Goal: Information Seeking & Learning: Check status

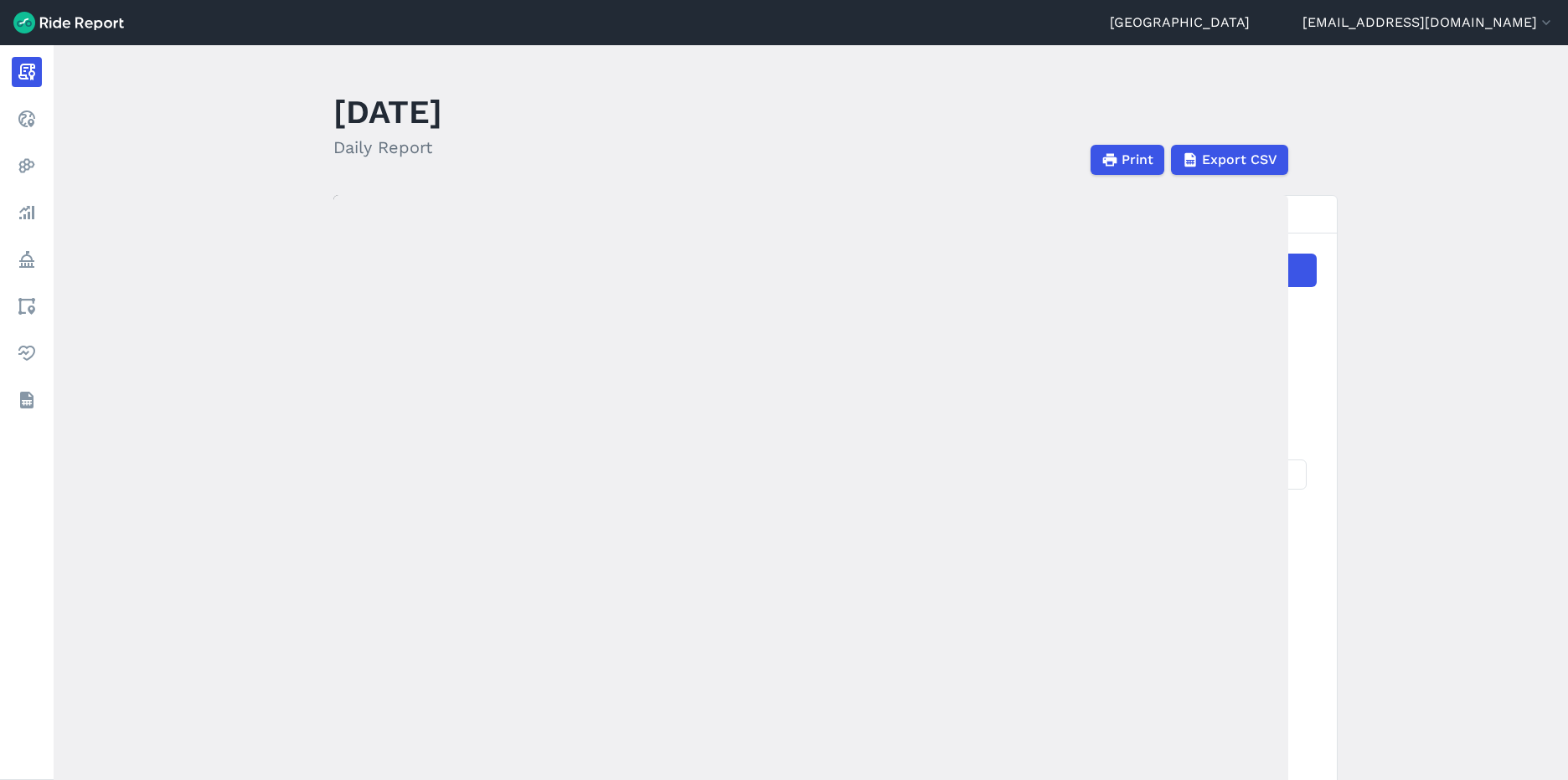
click at [433, 48] on main "December 6, 2023 Daily Report Print Export CSV Prepared for Melbourne Dec 6, 20…" at bounding box center [810, 413] width 1514 height 735
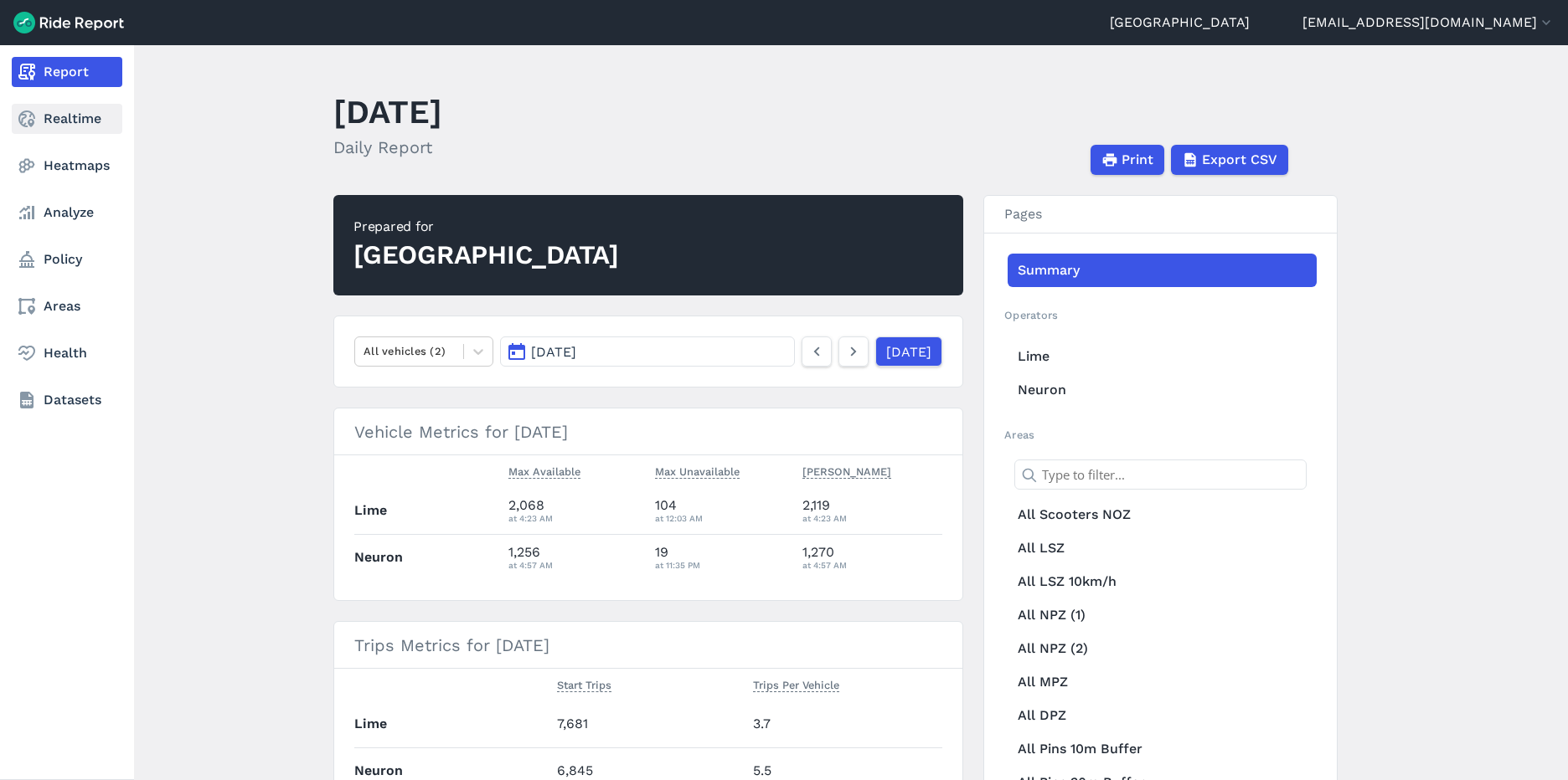
click at [42, 124] on link "Realtime" at bounding box center [67, 119] width 111 height 30
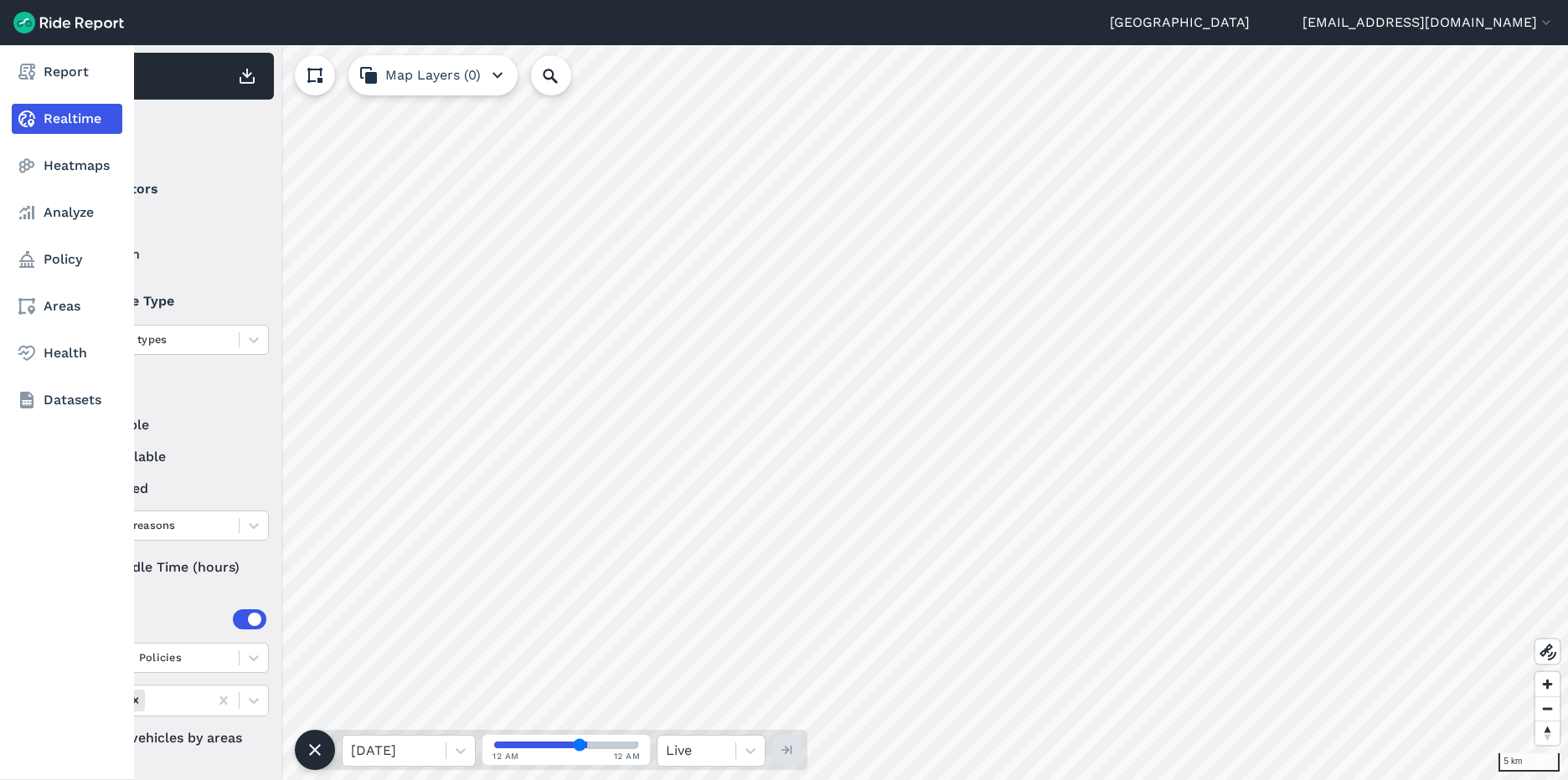
drag, startPoint x: 99, startPoint y: 564, endPoint x: 26, endPoint y: 552, distance: 74.0
click at [26, 552] on div "Report Realtime Heatmaps Analyze Policy Areas Health Datasets 5 km 1,673 Total …" at bounding box center [784, 413] width 1568 height 735
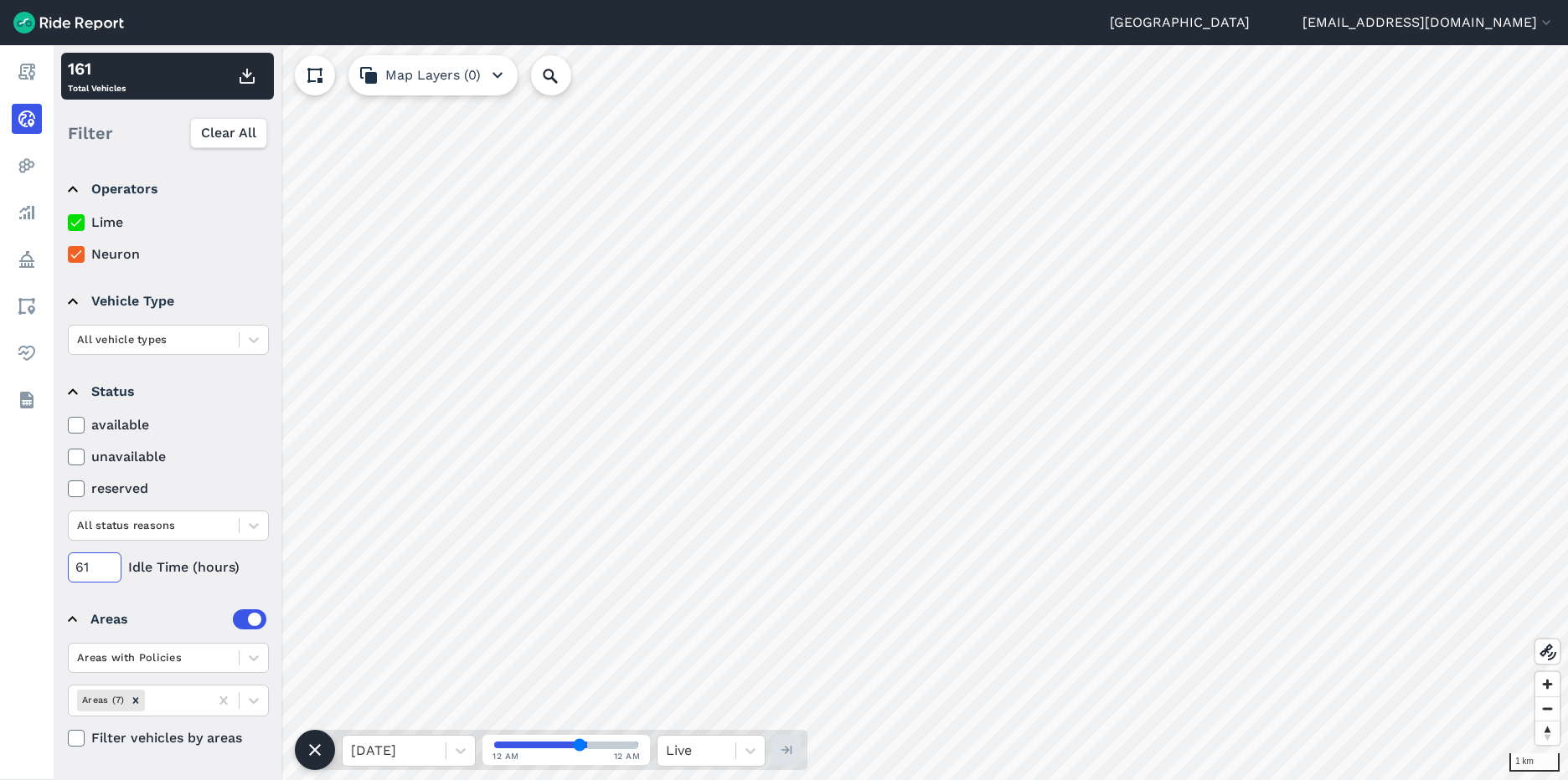
drag, startPoint x: 108, startPoint y: 567, endPoint x: 83, endPoint y: 574, distance: 26.0
click at [83, 574] on input "61" at bounding box center [94, 567] width 54 height 30
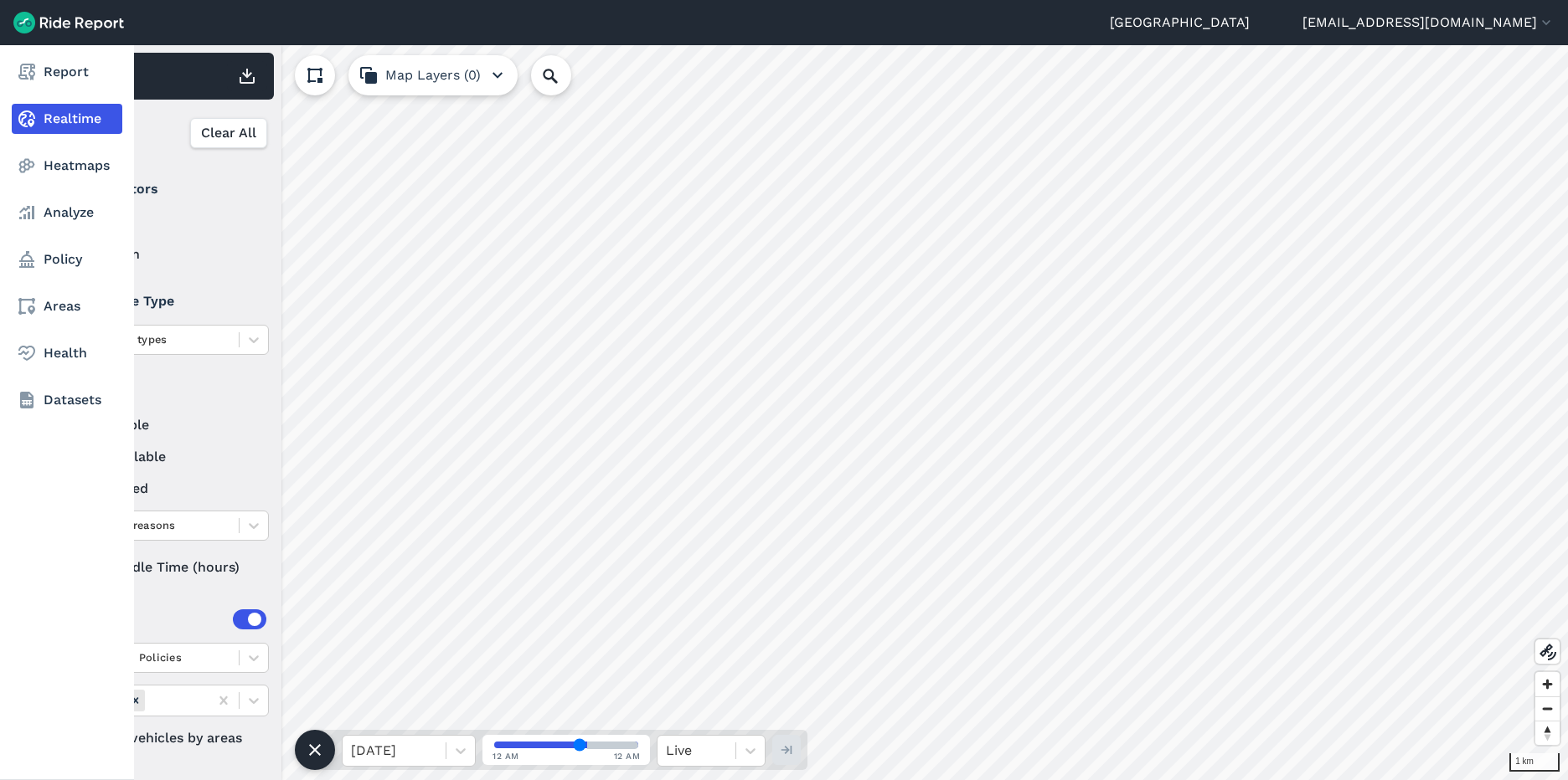
drag, startPoint x: 91, startPoint y: 569, endPoint x: 53, endPoint y: 562, distance: 38.6
click at [53, 562] on div "Report Realtime Heatmaps Analyze Policy Areas Health Datasets 1 km 180 Total Ve…" at bounding box center [784, 413] width 1568 height 735
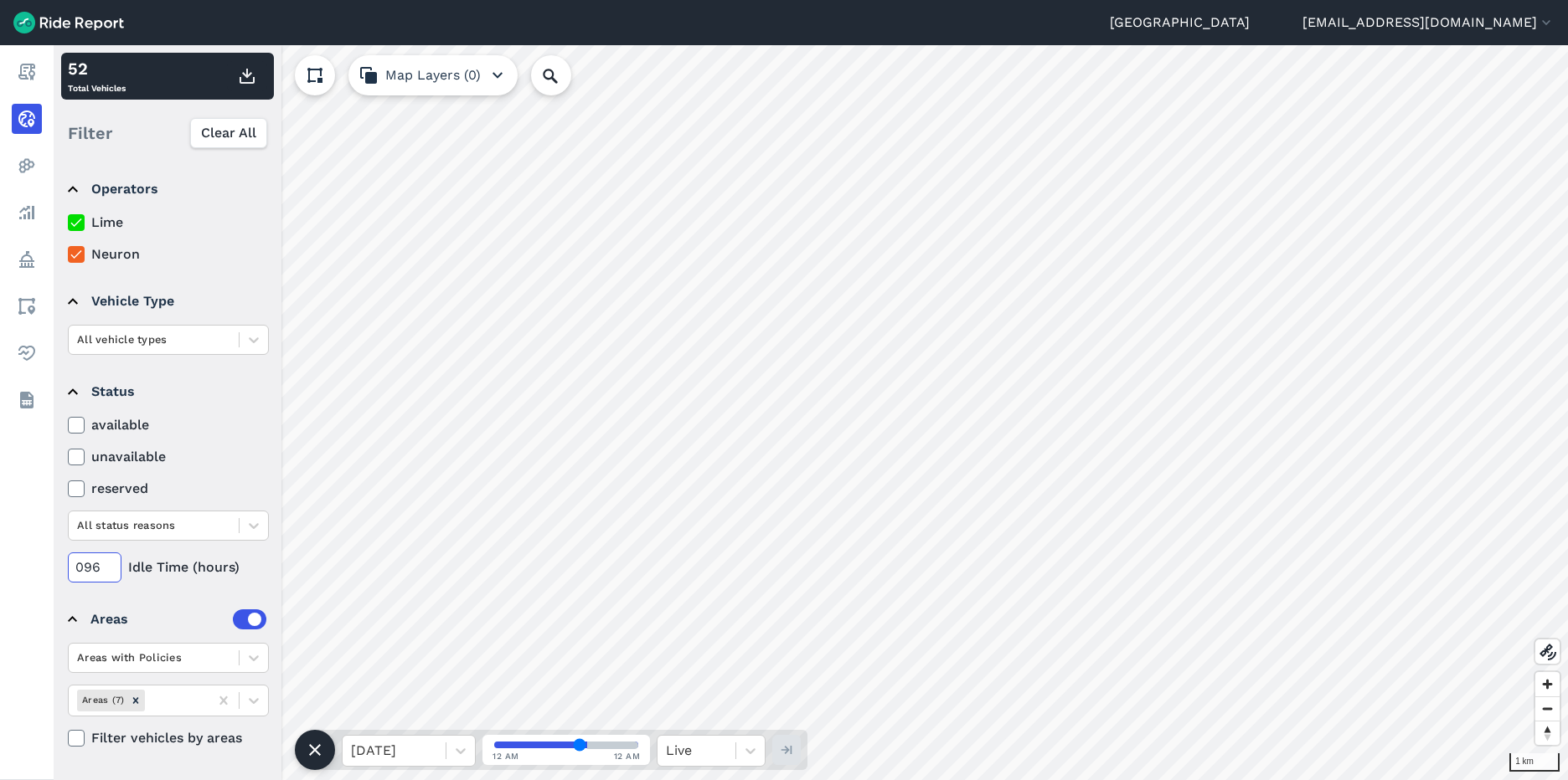
click at [88, 567] on input "096" at bounding box center [94, 567] width 54 height 30
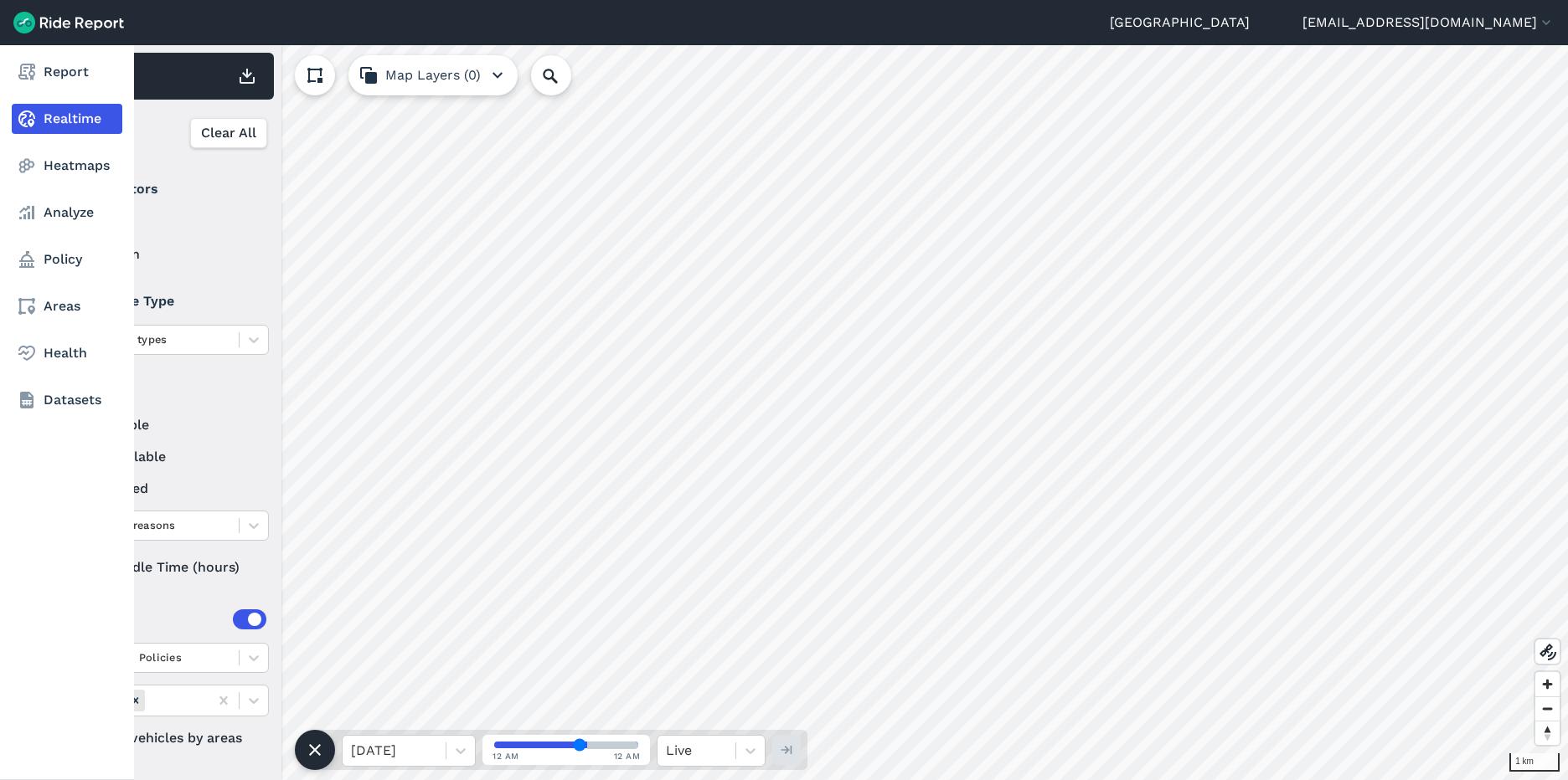
drag, startPoint x: 101, startPoint y: 567, endPoint x: 44, endPoint y: 553, distance: 58.7
click at [44, 553] on div "Report Realtime Heatmaps Analyze Policy Areas Health Datasets 1 km 45 Total Veh…" at bounding box center [784, 413] width 1568 height 735
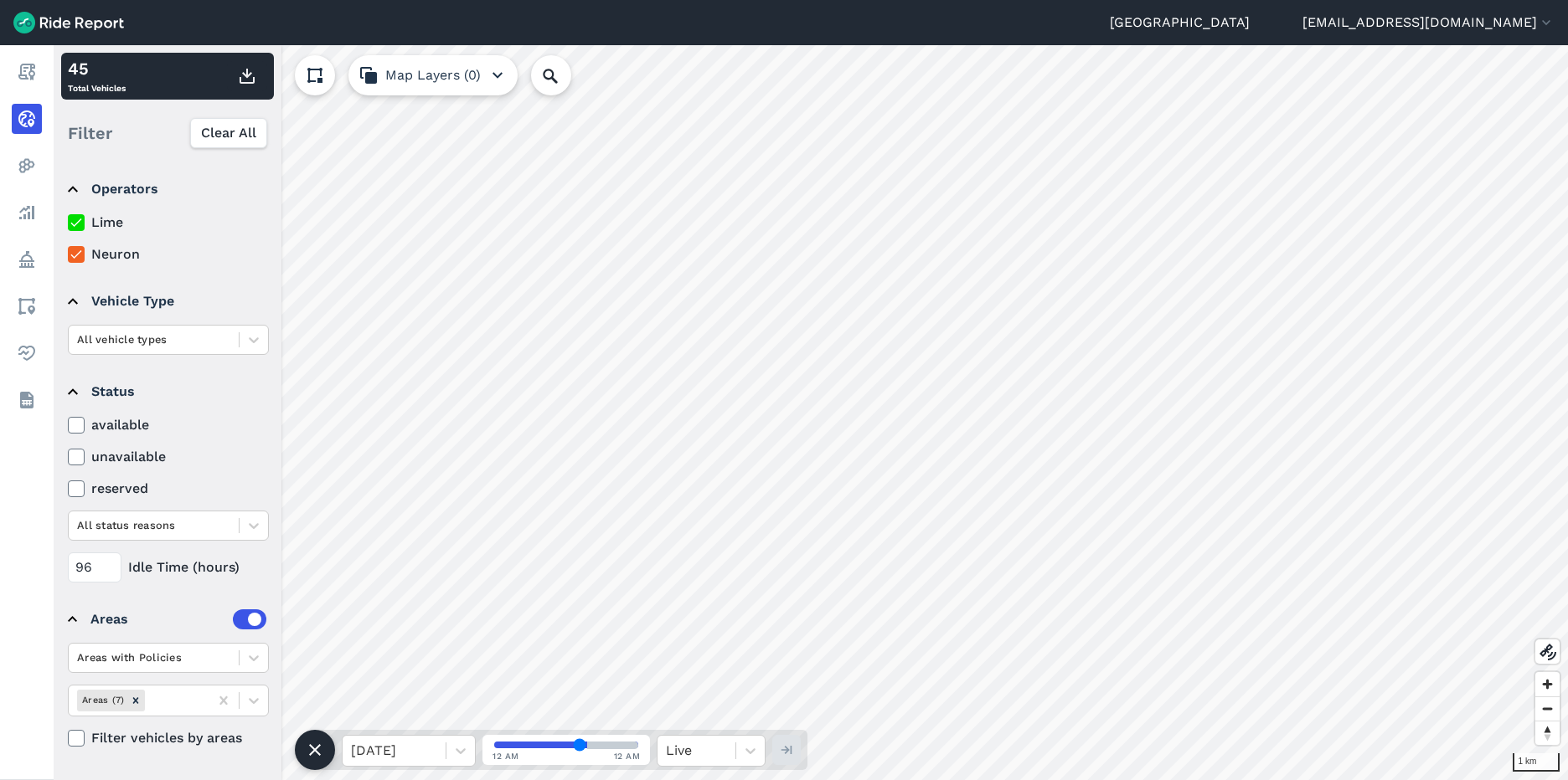
click at [76, 454] on icon at bounding box center [76, 457] width 16 height 16
click at [68, 454] on input "unavailable" at bounding box center [68, 453] width 0 height 11
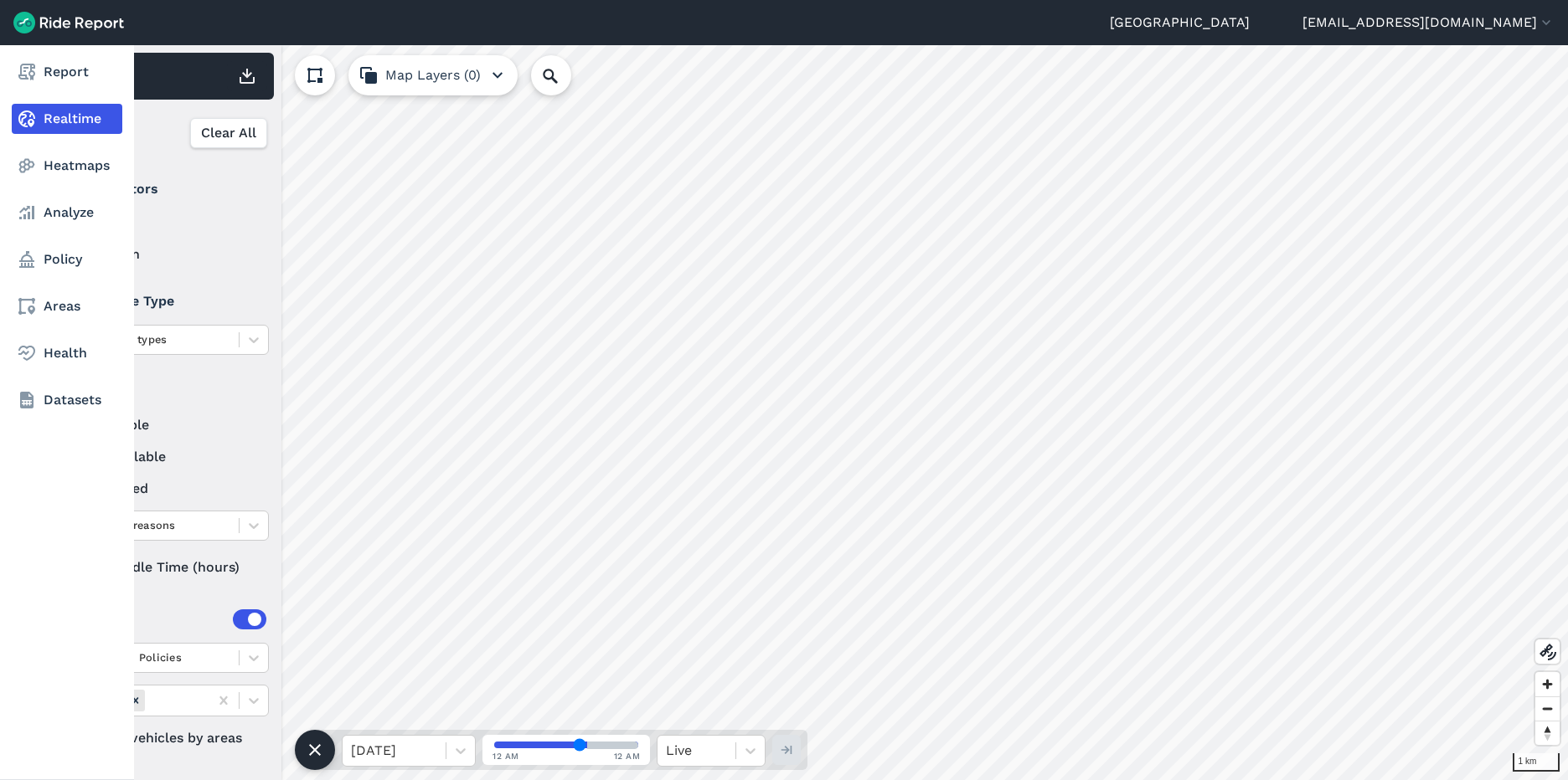
drag, startPoint x: 96, startPoint y: 570, endPoint x: 31, endPoint y: 559, distance: 65.9
click at [31, 559] on div "Report Realtime Heatmaps Analyze Policy Areas Health Datasets 1 km 2 Total Vehi…" at bounding box center [784, 413] width 1568 height 735
type input "0"
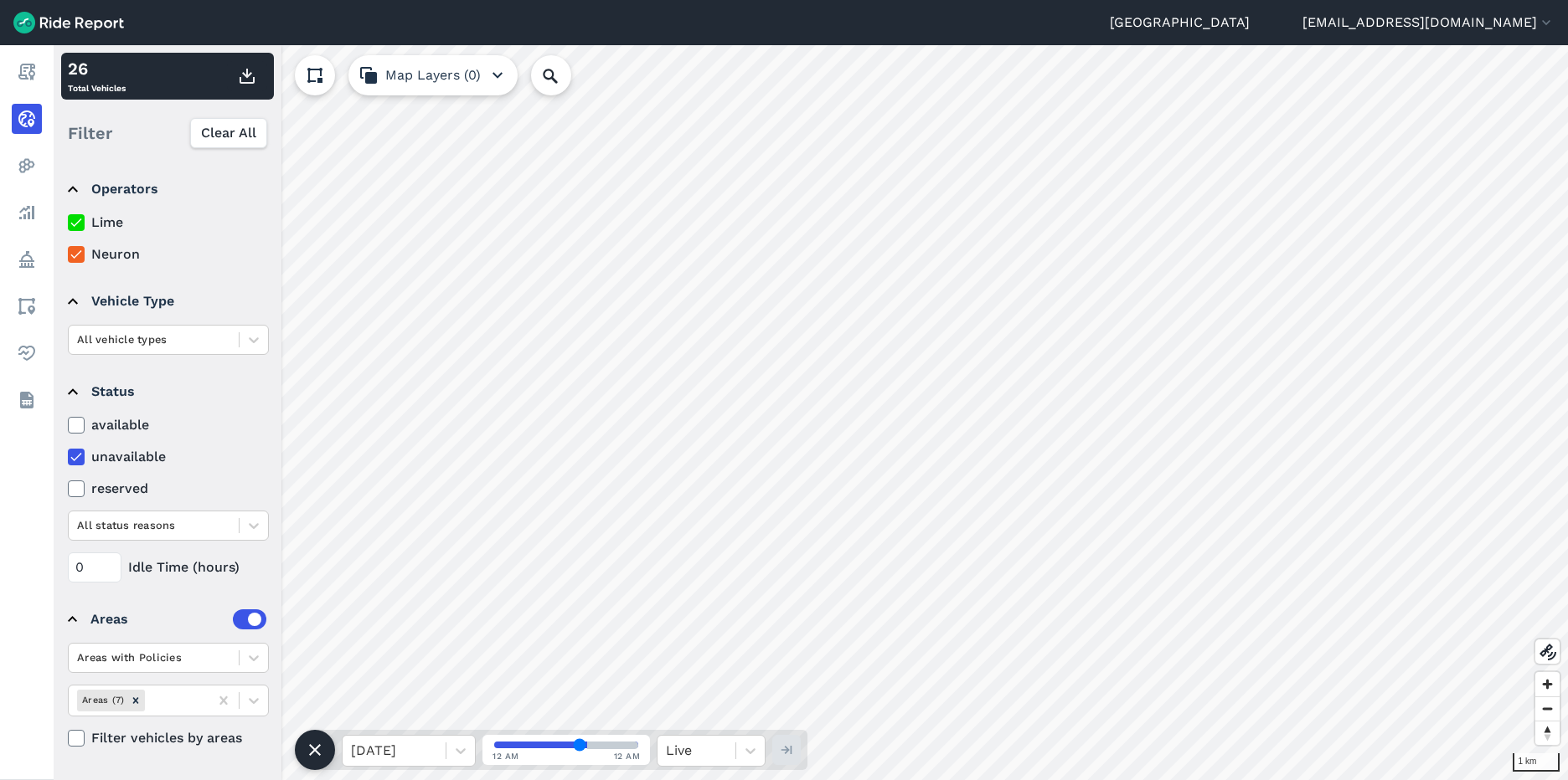
click at [217, 582] on div "0 Idle Time (hours)" at bounding box center [168, 567] width 201 height 30
click at [74, 453] on icon at bounding box center [76, 457] width 16 height 16
click at [68, 453] on input "unavailable" at bounding box center [68, 453] width 0 height 11
click at [83, 459] on icon at bounding box center [76, 457] width 16 height 16
click at [68, 458] on input "unavailable" at bounding box center [68, 453] width 0 height 11
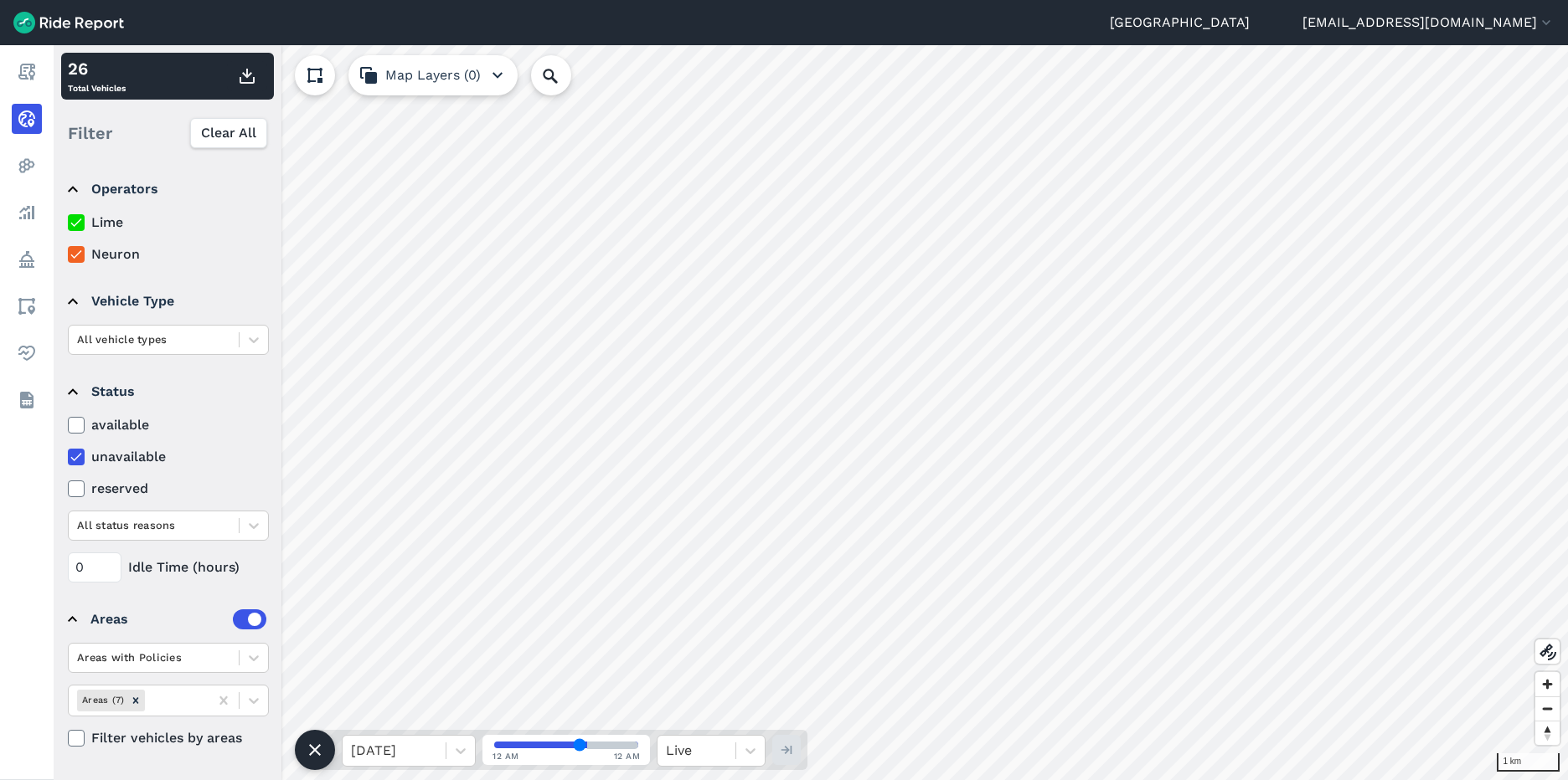
click at [76, 457] on icon at bounding box center [76, 457] width 16 height 16
click at [68, 457] on input "unavailable" at bounding box center [68, 453] width 0 height 11
click at [76, 490] on use at bounding box center [76, 489] width 11 height 8
click at [68, 490] on input "reserved" at bounding box center [68, 484] width 0 height 11
click at [76, 490] on use at bounding box center [76, 489] width 11 height 8
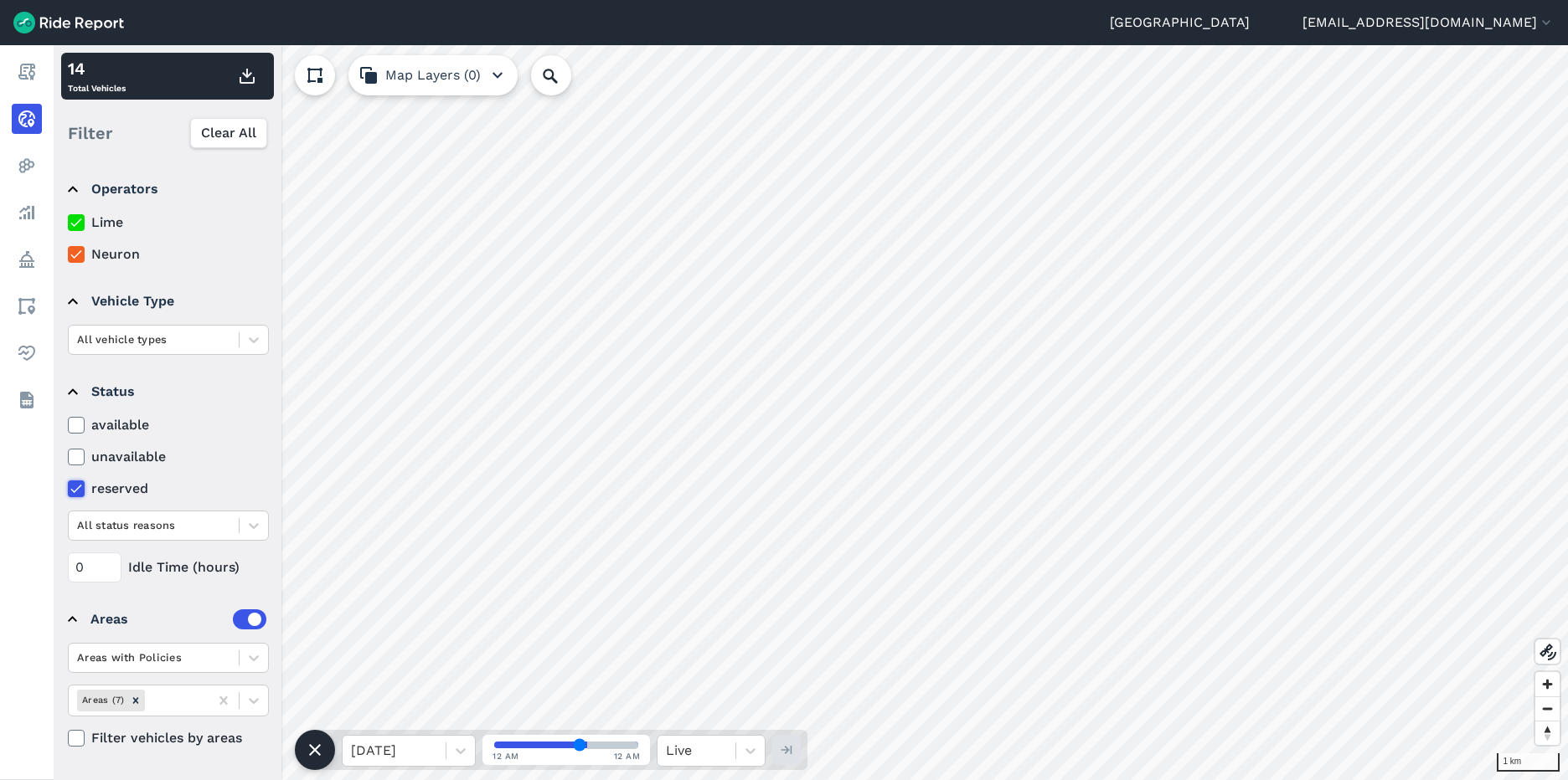
click at [68, 490] on input "reserved" at bounding box center [68, 484] width 0 height 11
click at [79, 423] on use at bounding box center [76, 425] width 11 height 8
click at [68, 423] on input "available" at bounding box center [68, 421] width 0 height 11
click at [79, 423] on use at bounding box center [76, 425] width 11 height 8
click at [68, 423] on input "available" at bounding box center [68, 421] width 0 height 11
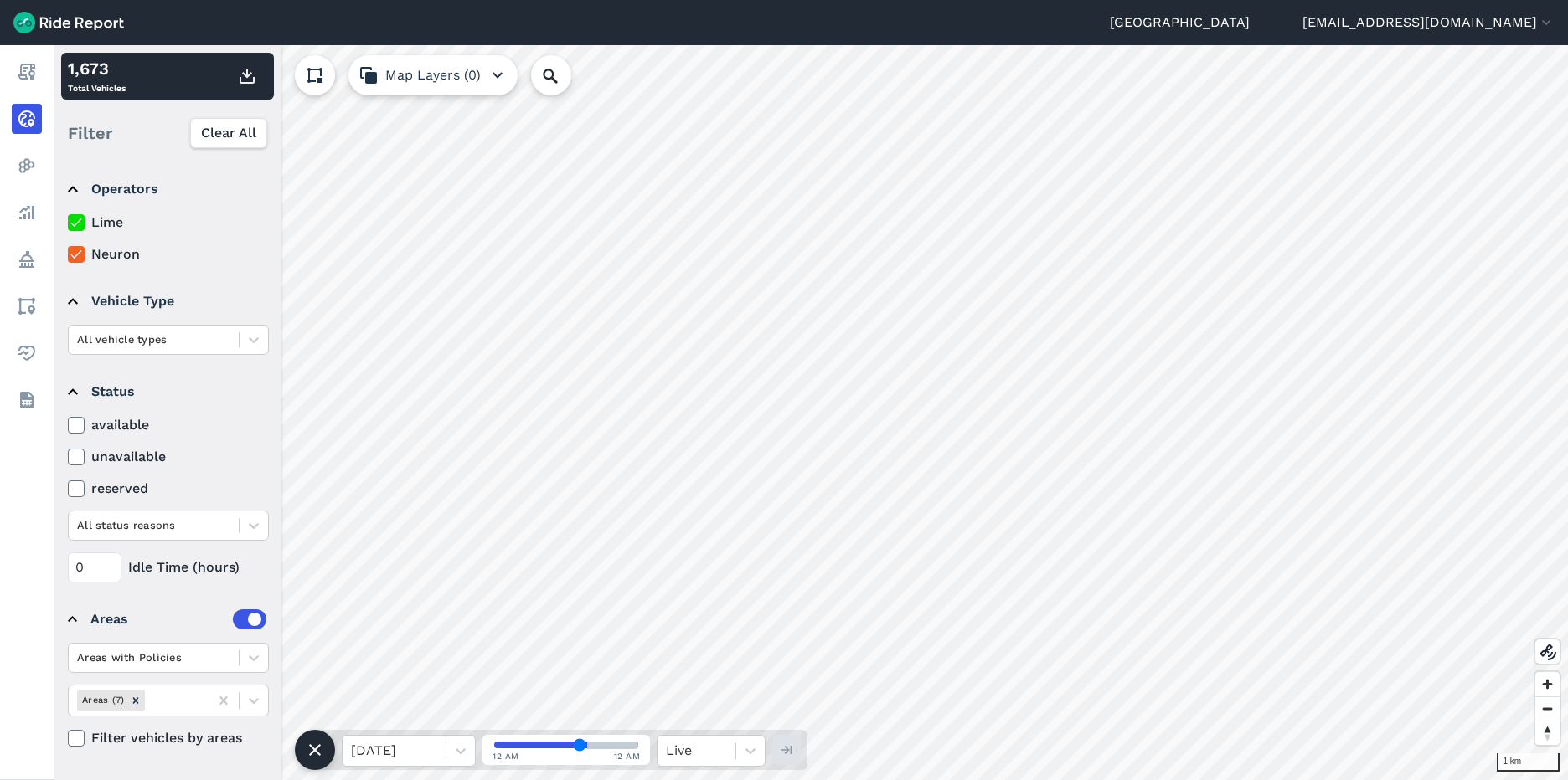
click at [71, 740] on icon at bounding box center [76, 738] width 16 height 16
click at [68, 739] on input "Filter vehicles by areas" at bounding box center [68, 734] width 0 height 11
click at [71, 740] on icon at bounding box center [76, 738] width 16 height 16
click at [68, 739] on input "Filter vehicles by areas" at bounding box center [68, 734] width 0 height 11
click at [71, 740] on icon at bounding box center [76, 738] width 16 height 16
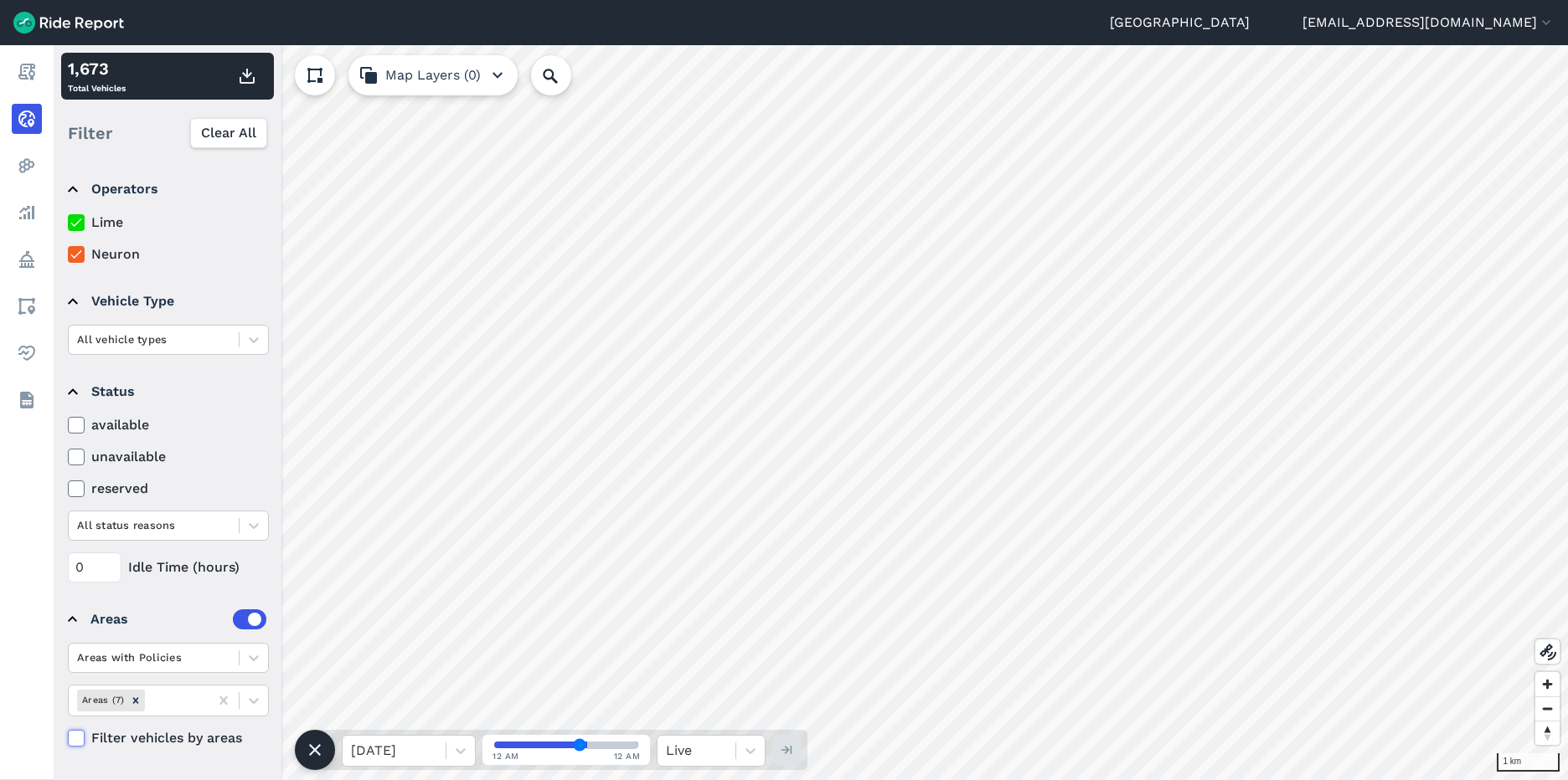
click at [68, 739] on input "Filter vehicles by areas" at bounding box center [68, 734] width 0 height 11
click at [71, 740] on icon at bounding box center [76, 738] width 16 height 16
click at [68, 739] on input "Filter vehicles by areas" at bounding box center [68, 734] width 0 height 11
click at [259, 621] on label at bounding box center [249, 619] width 34 height 20
click at [233, 620] on input "checkbox" at bounding box center [233, 615] width 0 height 11
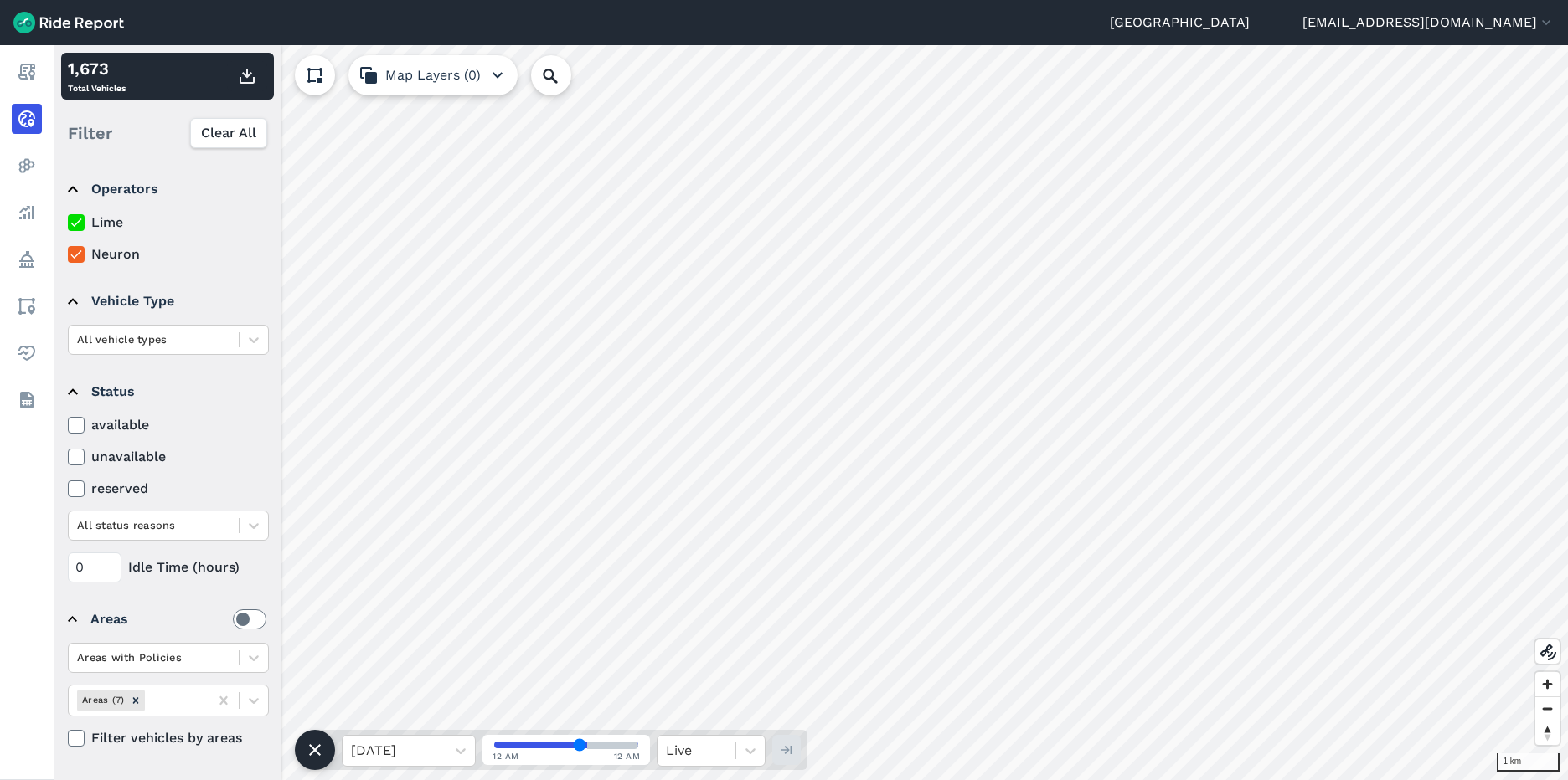
click at [235, 618] on label at bounding box center [249, 619] width 34 height 20
click at [233, 618] on input "checkbox" at bounding box center [233, 615] width 0 height 11
click at [235, 618] on label at bounding box center [249, 619] width 34 height 20
click at [233, 618] on input "checkbox" at bounding box center [233, 615] width 0 height 11
click at [235, 618] on label at bounding box center [249, 619] width 34 height 20
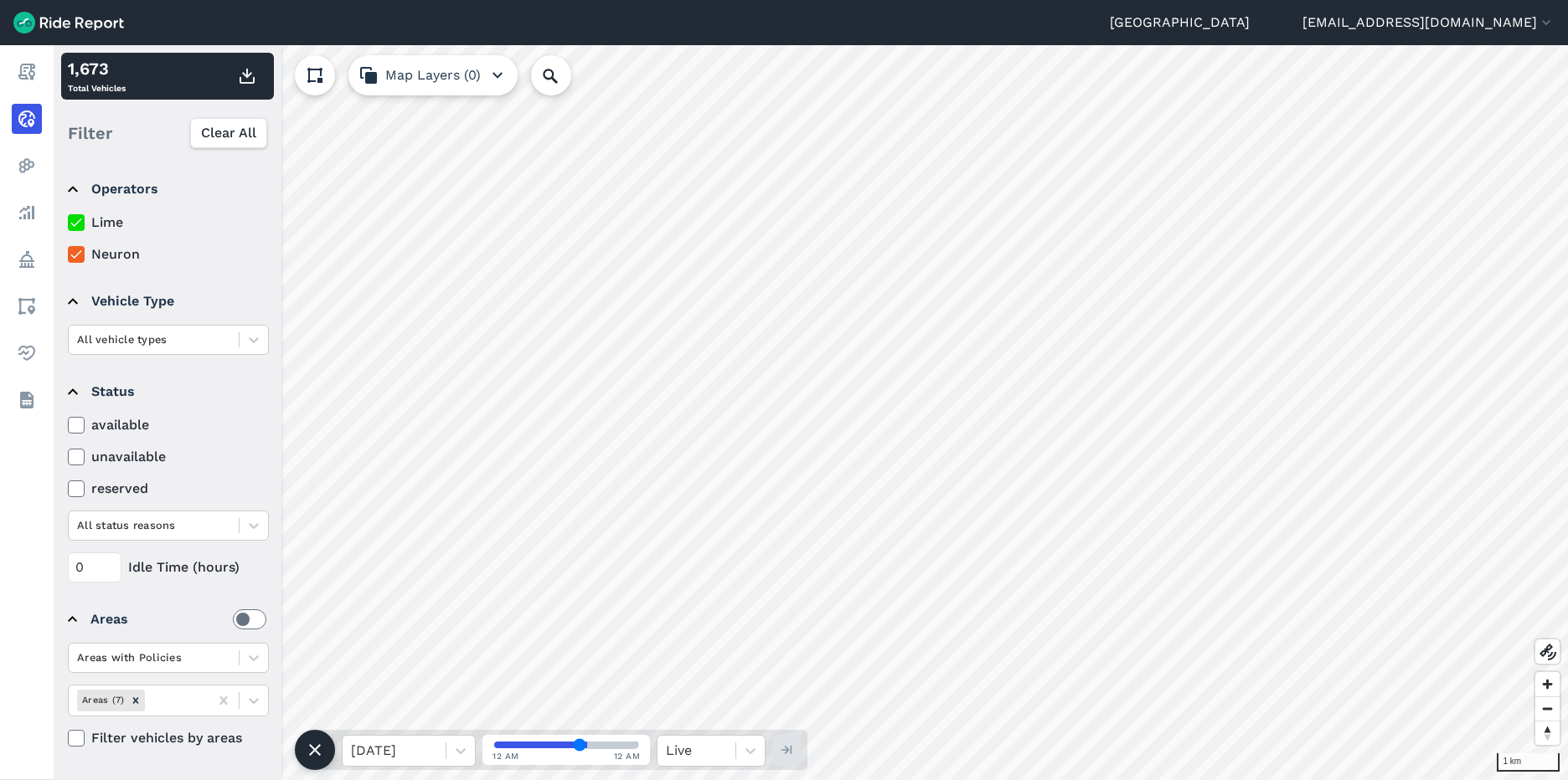
click at [233, 618] on input "checkbox" at bounding box center [233, 615] width 0 height 11
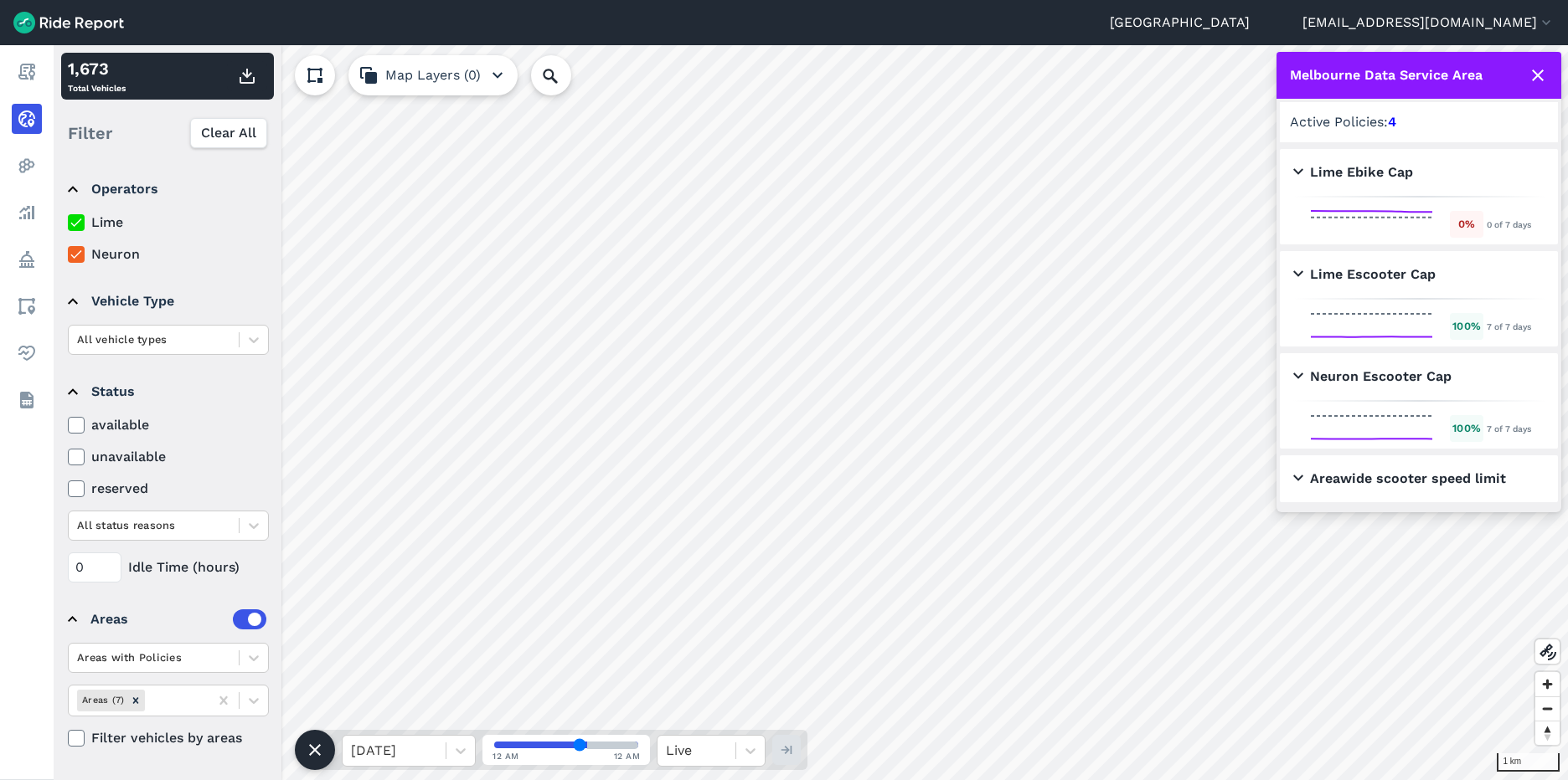
click at [1374, 173] on h2 "Lime Ebike Cap" at bounding box center [1352, 173] width 120 height 20
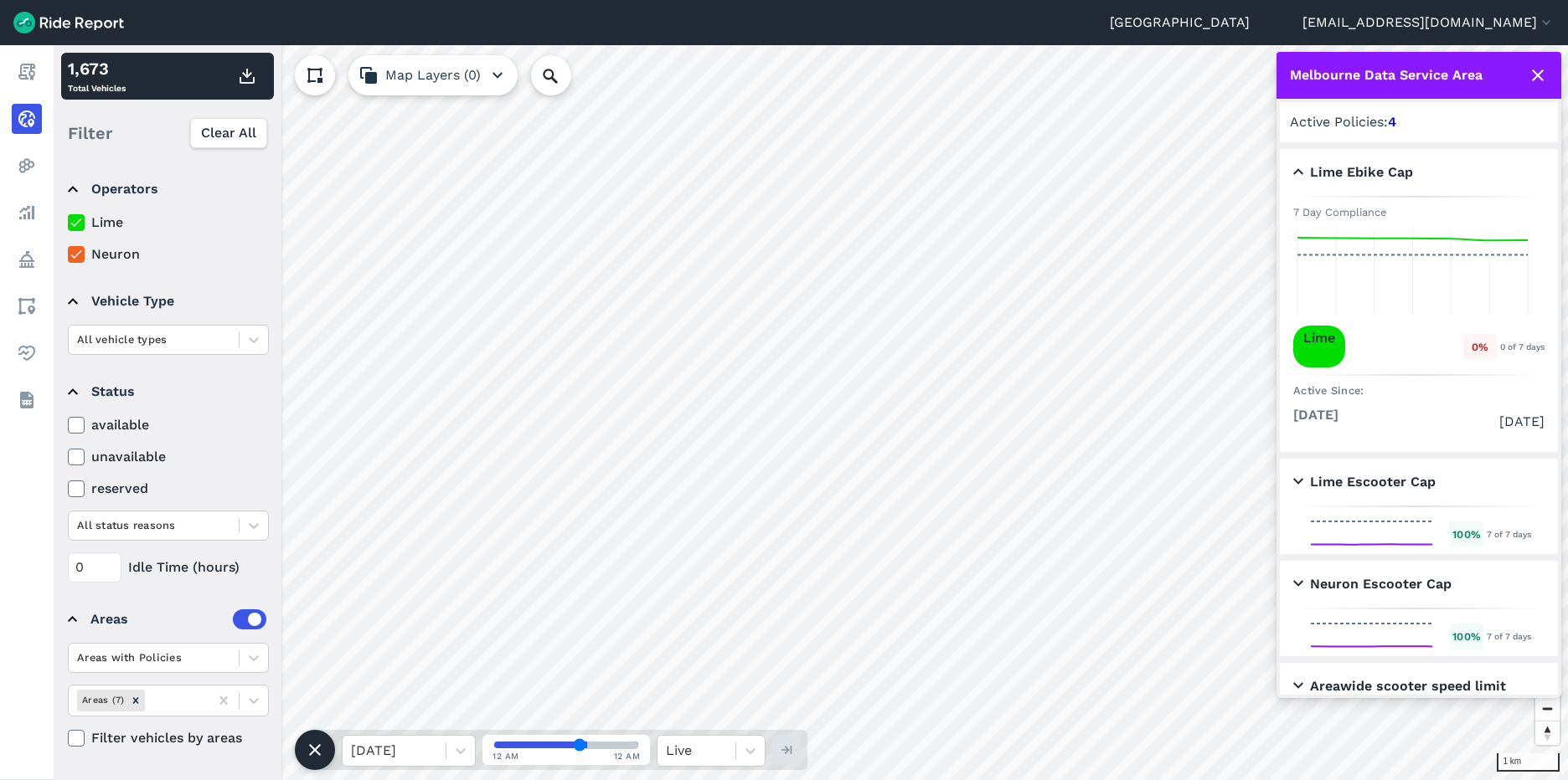
click at [1301, 165] on h2 "Lime Ebike Cap" at bounding box center [1352, 173] width 120 height 20
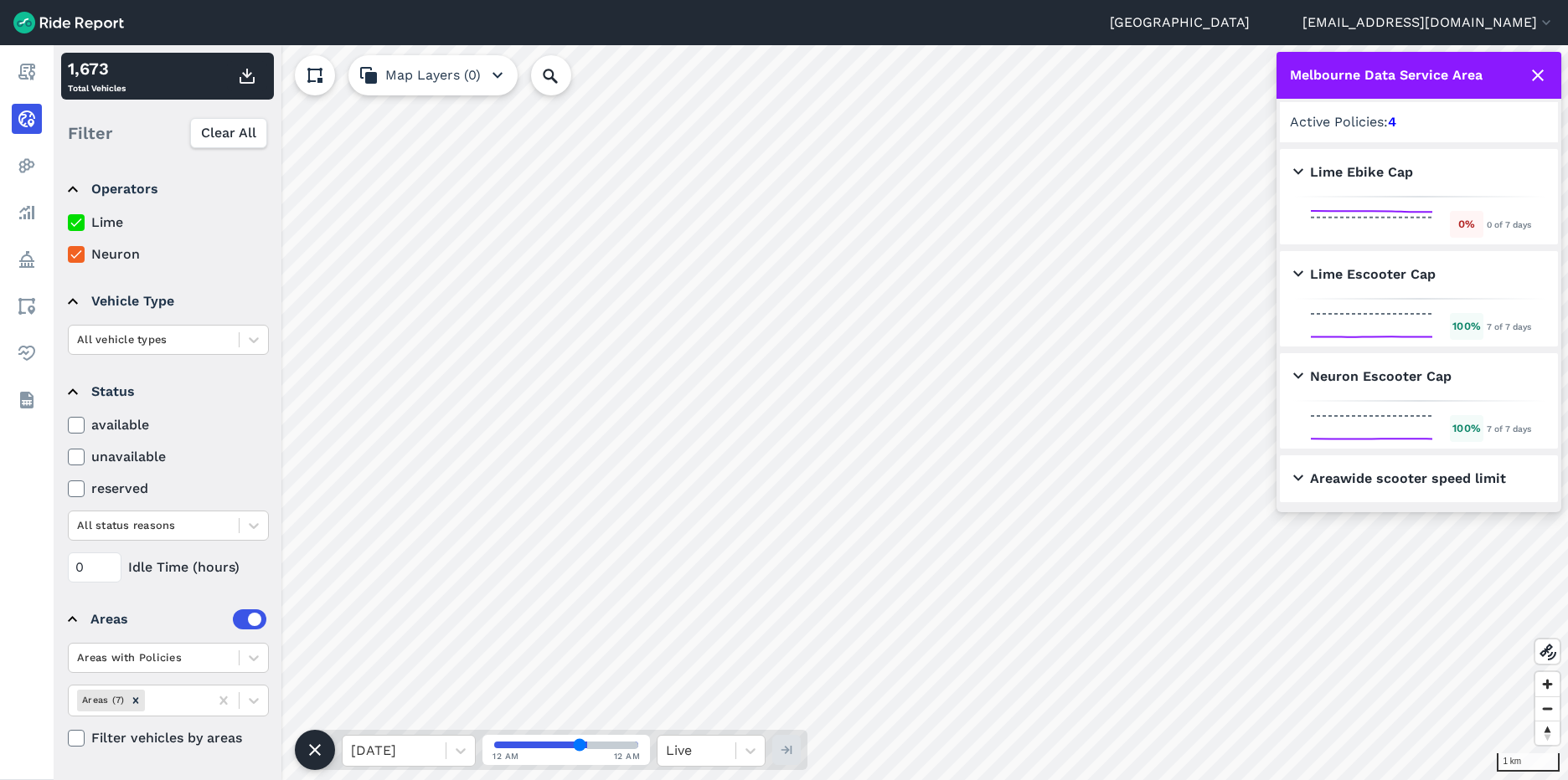
click at [1298, 475] on h2 "Areawide scooter speed limit" at bounding box center [1399, 479] width 213 height 20
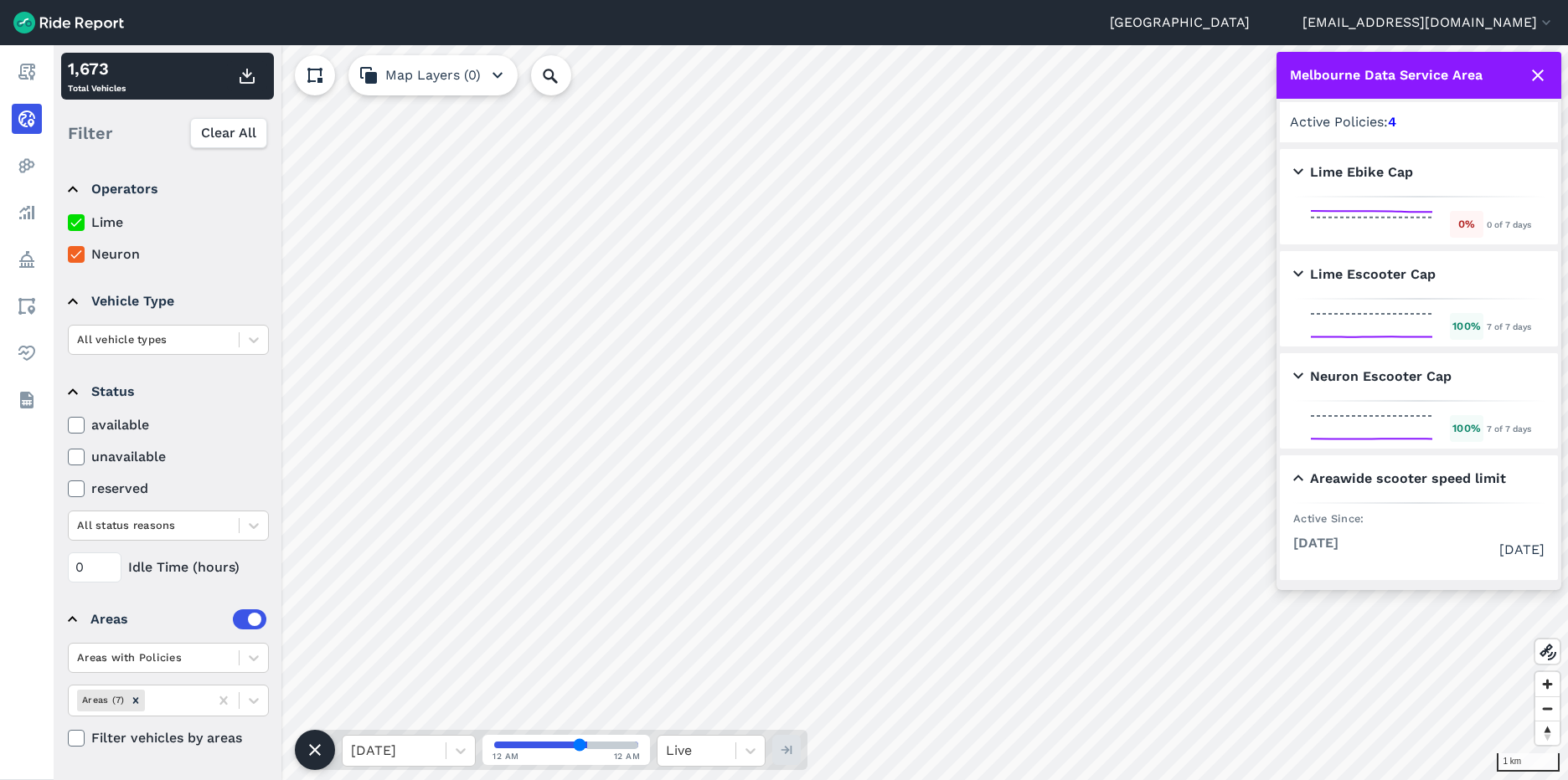
click at [1403, 483] on h2 "Areawide scooter speed limit" at bounding box center [1399, 479] width 213 height 20
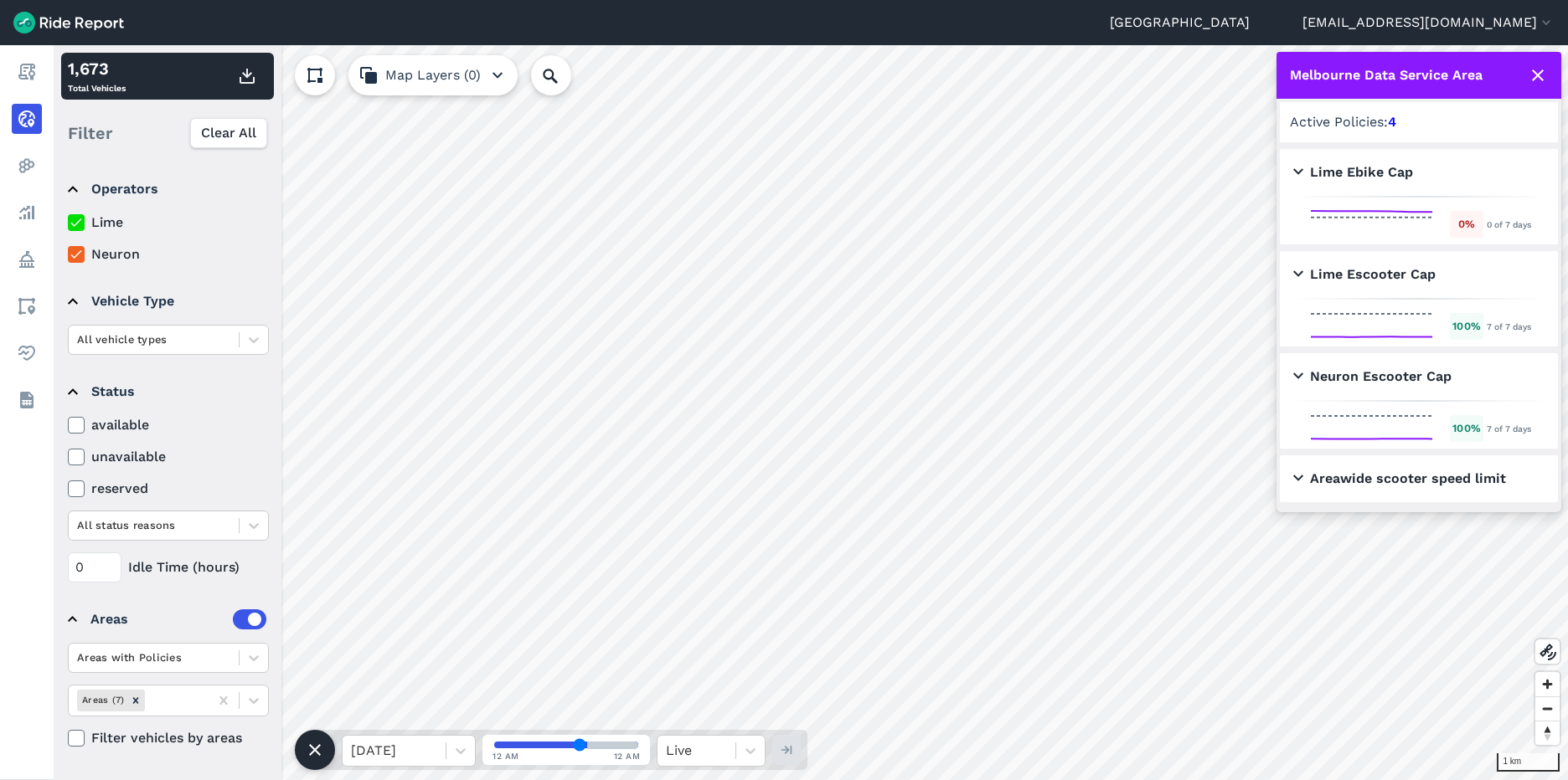
click at [1403, 483] on h2 "Areawide scooter speed limit" at bounding box center [1399, 479] width 213 height 20
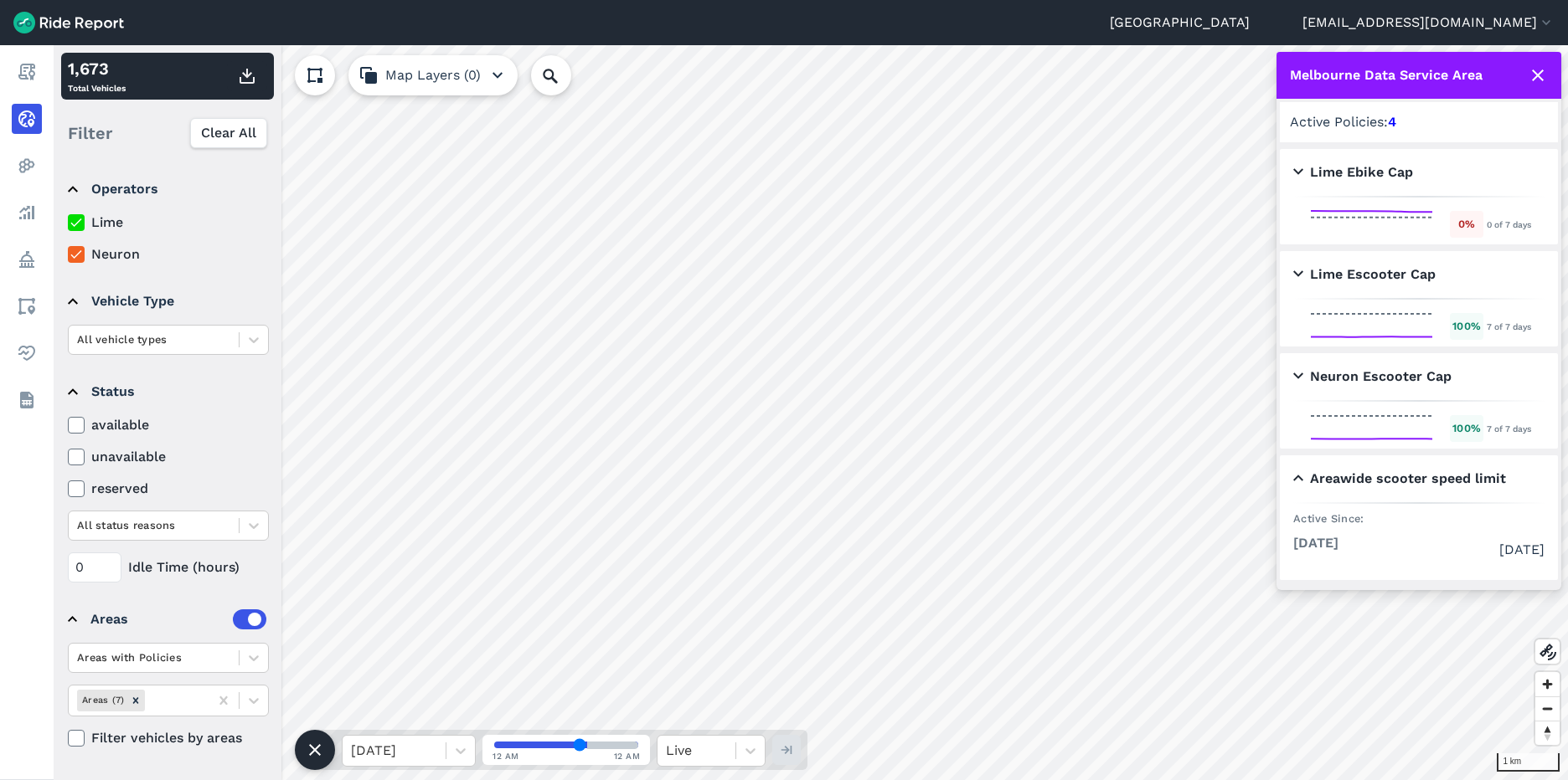
click at [1451, 567] on div "[DATE] [DATE]" at bounding box center [1418, 550] width 251 height 34
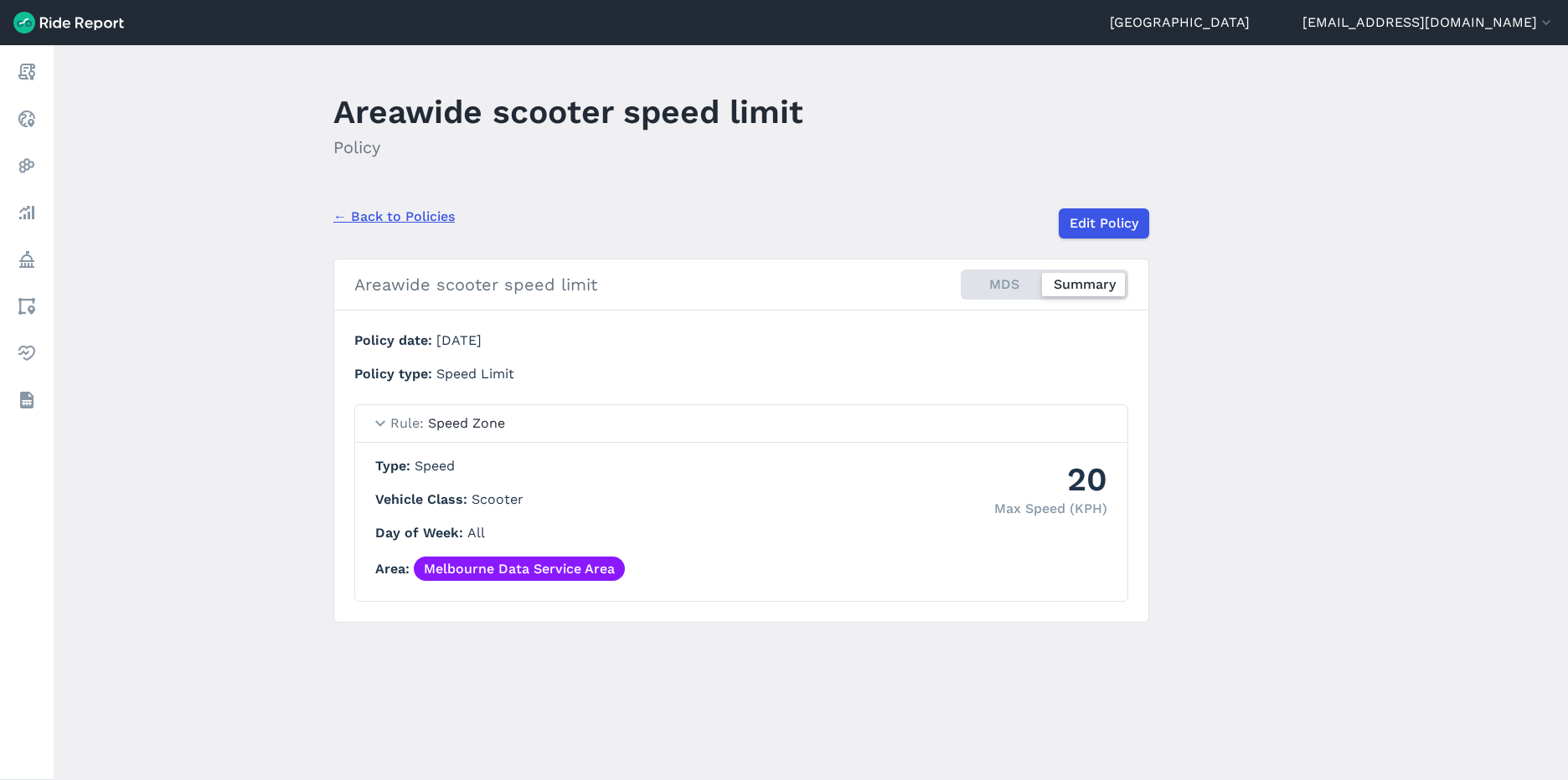
click at [581, 563] on link "Melbourne Data Service Area" at bounding box center [519, 569] width 211 height 25
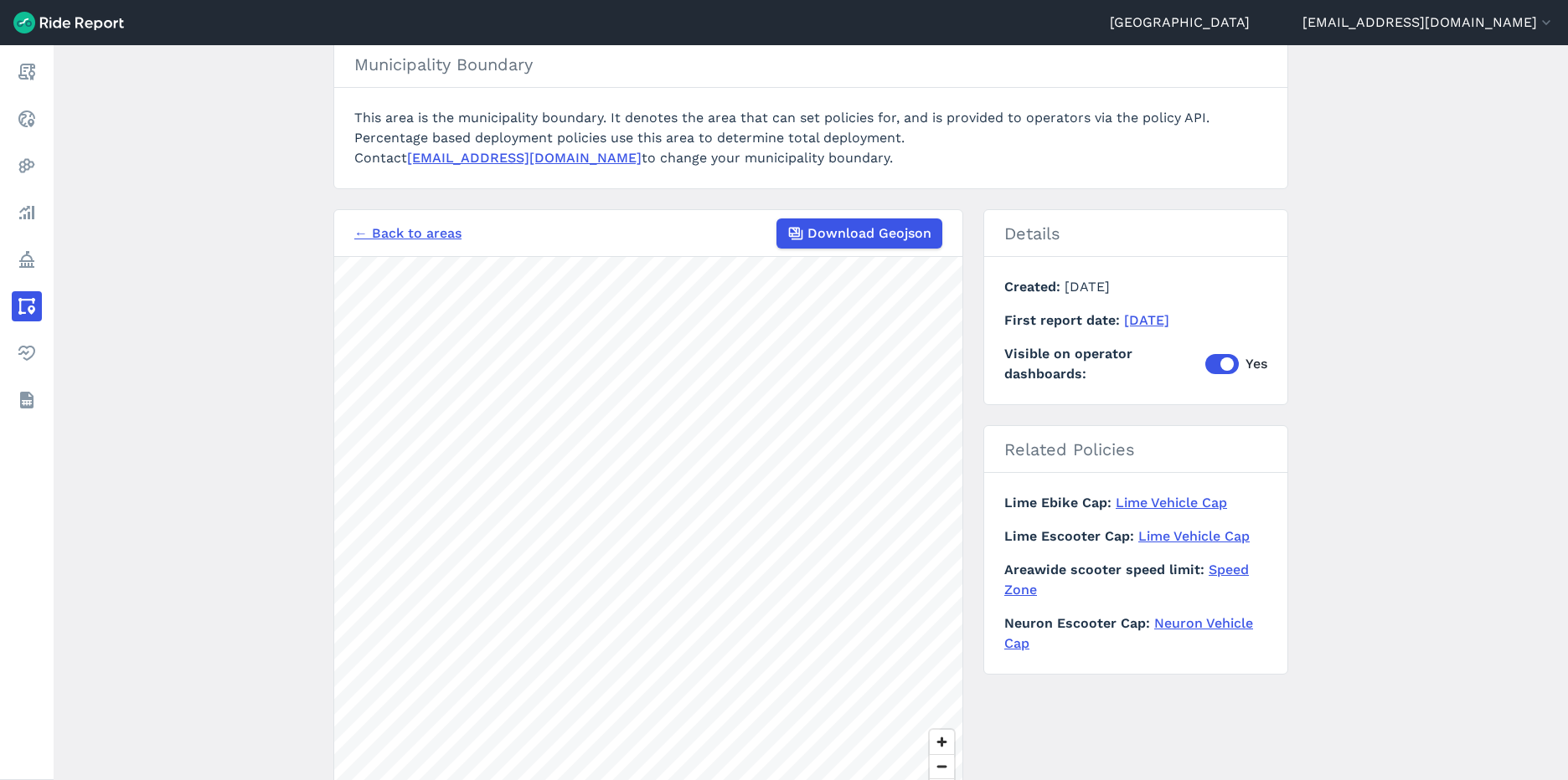
scroll to position [189, 0]
click at [410, 234] on link "← Back to areas" at bounding box center [408, 231] width 107 height 20
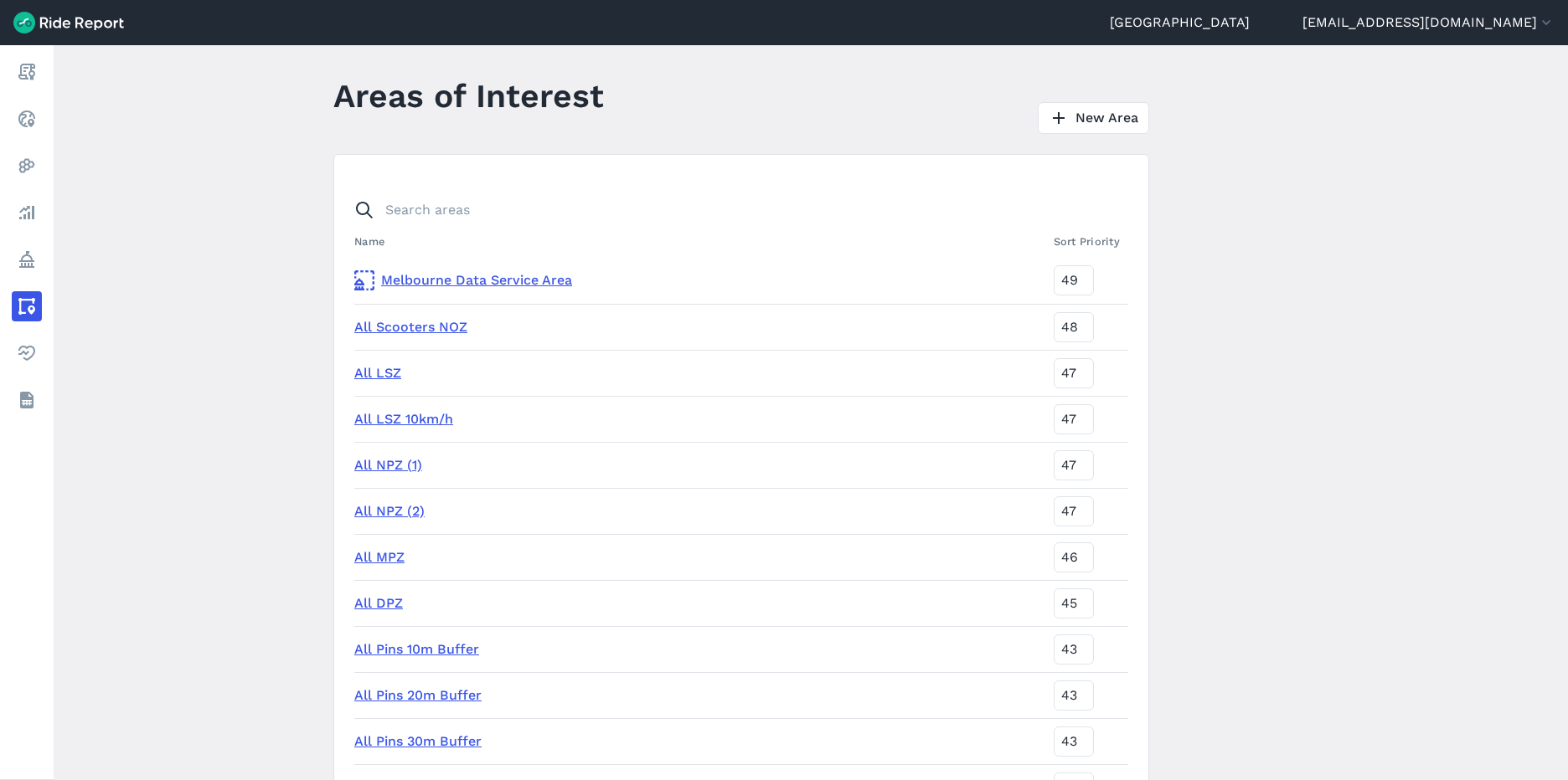
scroll to position [1, 0]
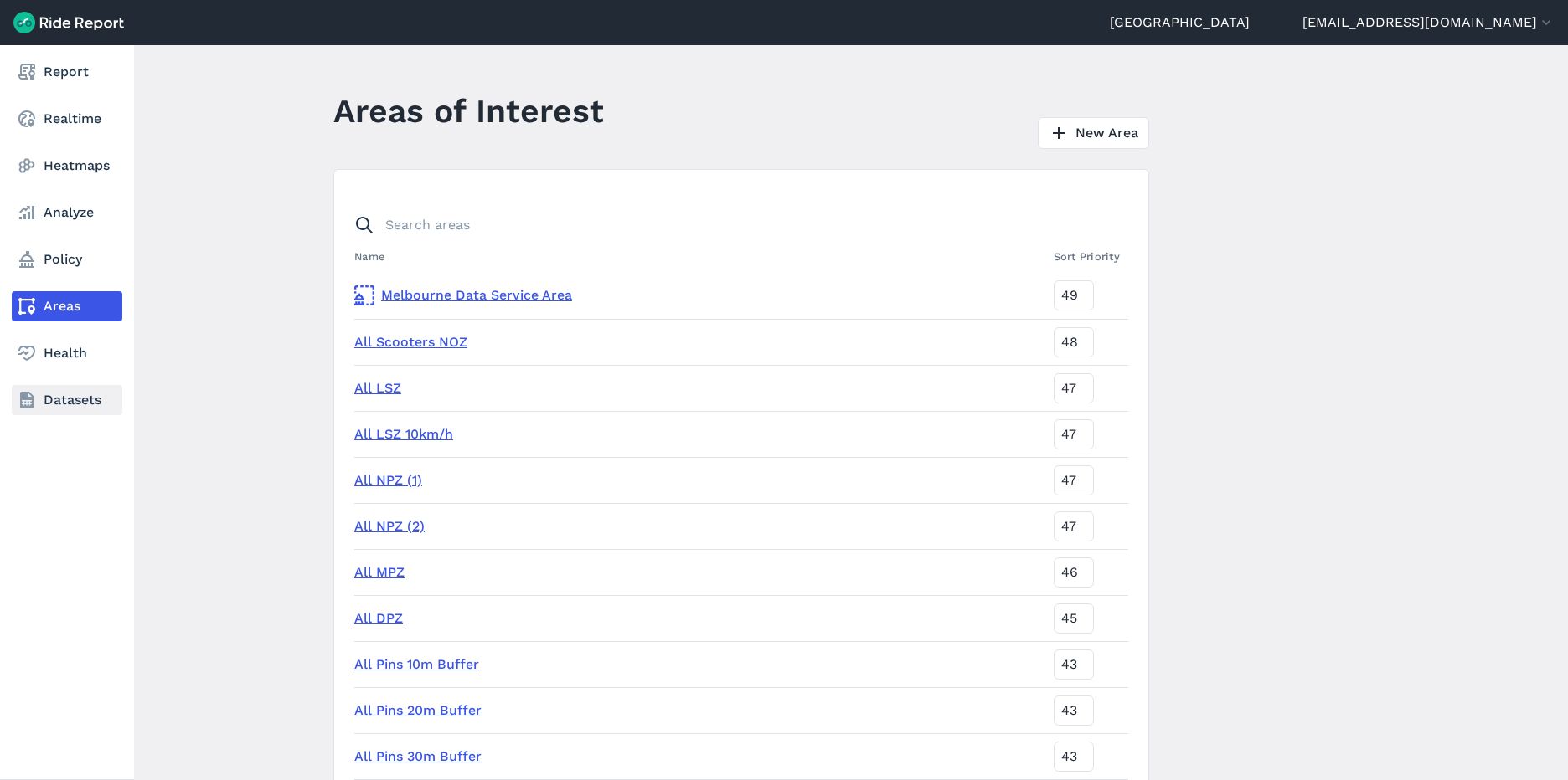
click at [60, 395] on link "Datasets" at bounding box center [67, 400] width 111 height 30
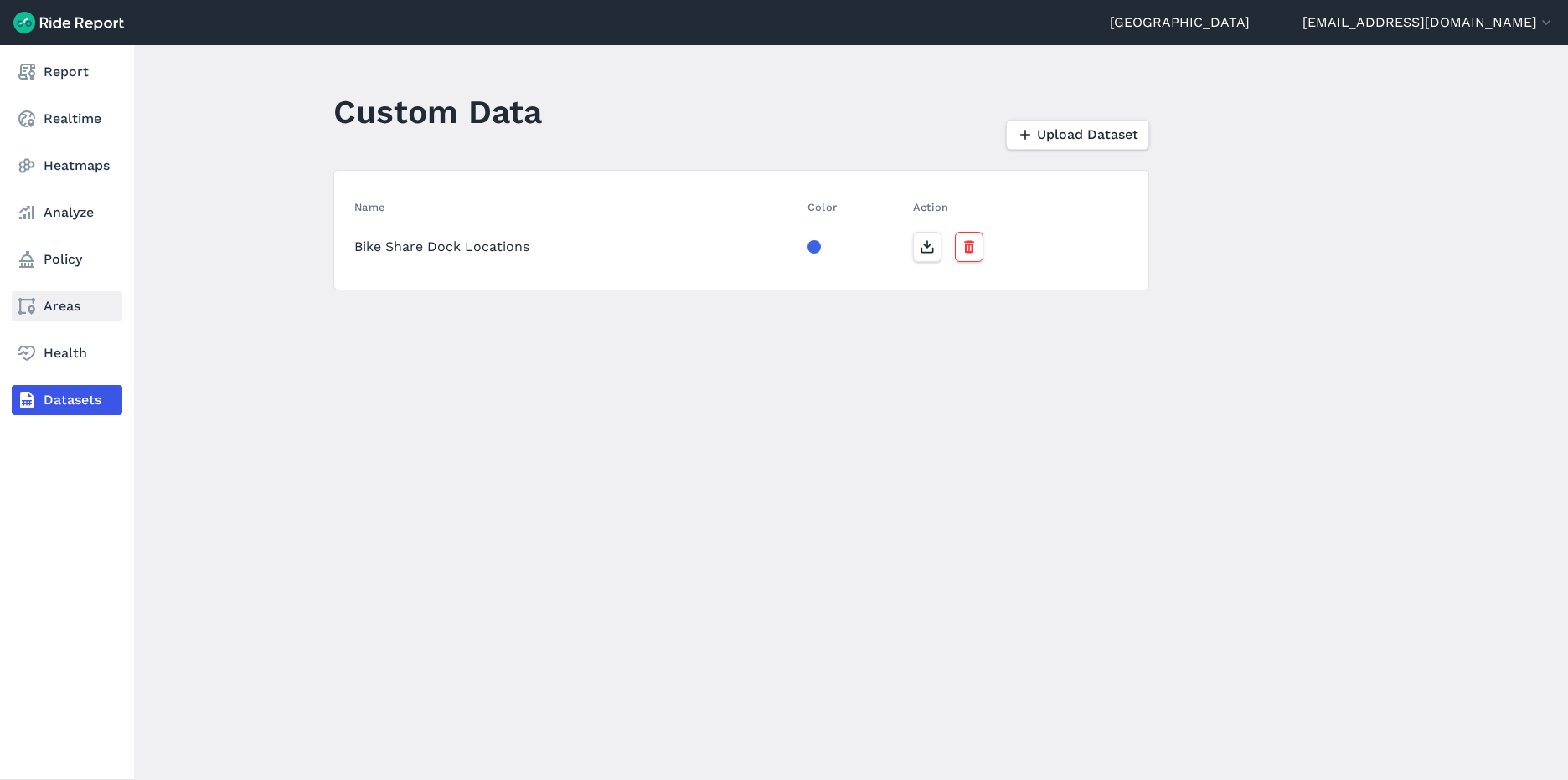
click at [64, 317] on link "Areas" at bounding box center [67, 306] width 111 height 30
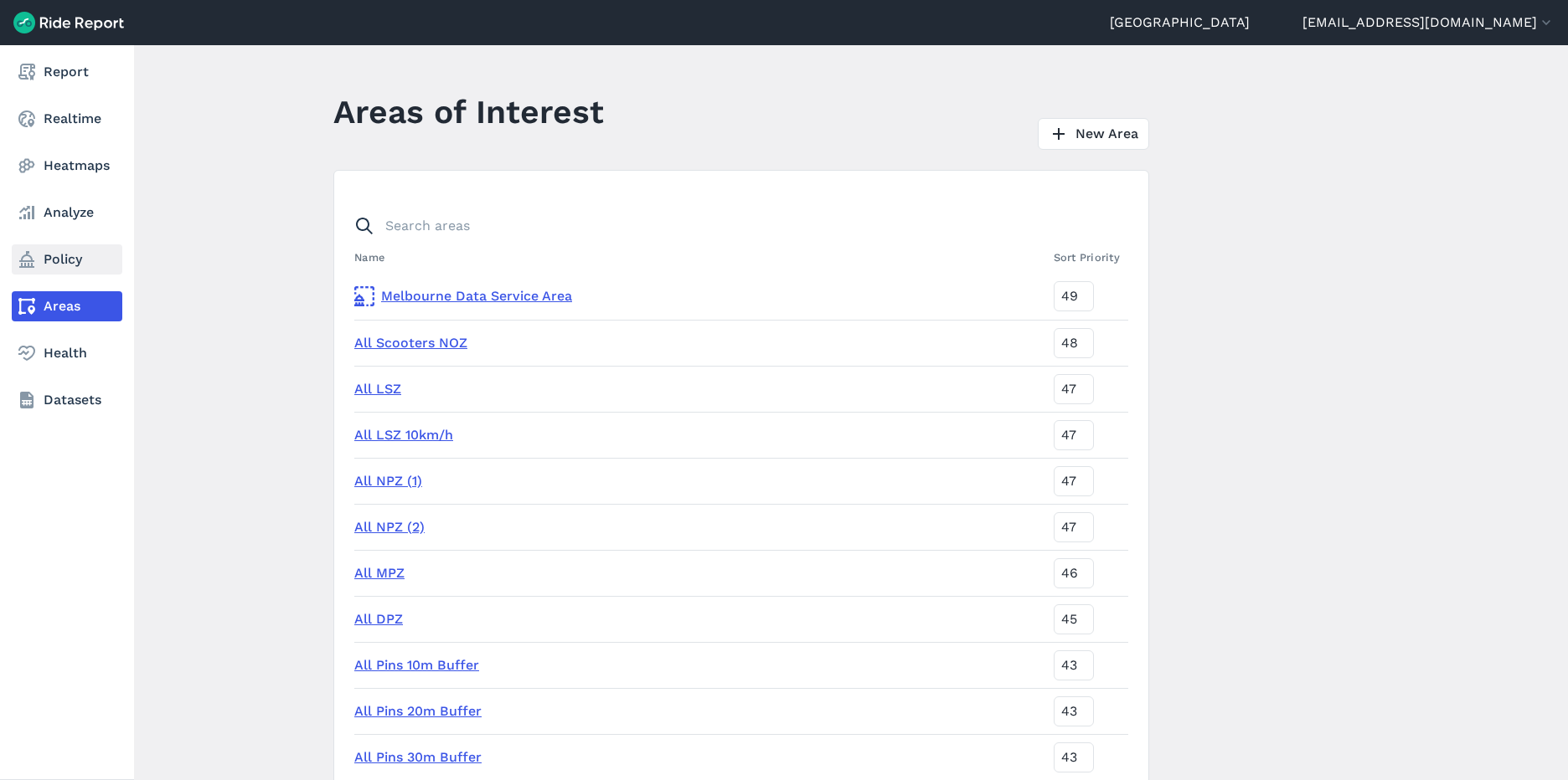
click at [64, 267] on link "Policy" at bounding box center [67, 259] width 111 height 30
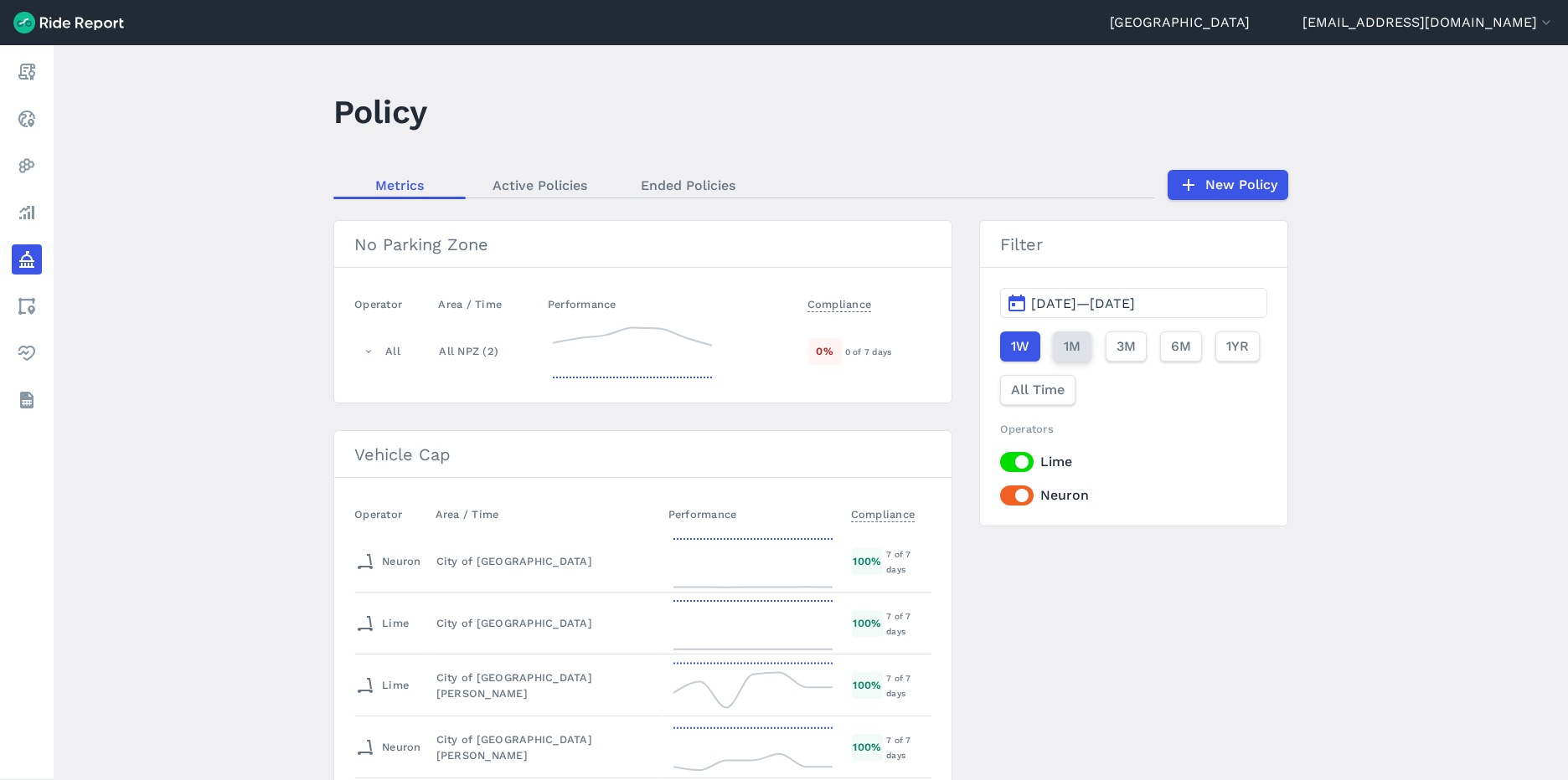
click at [1071, 353] on span "1M" at bounding box center [1072, 347] width 16 height 20
click at [540, 179] on link "Active Policies" at bounding box center [540, 185] width 148 height 26
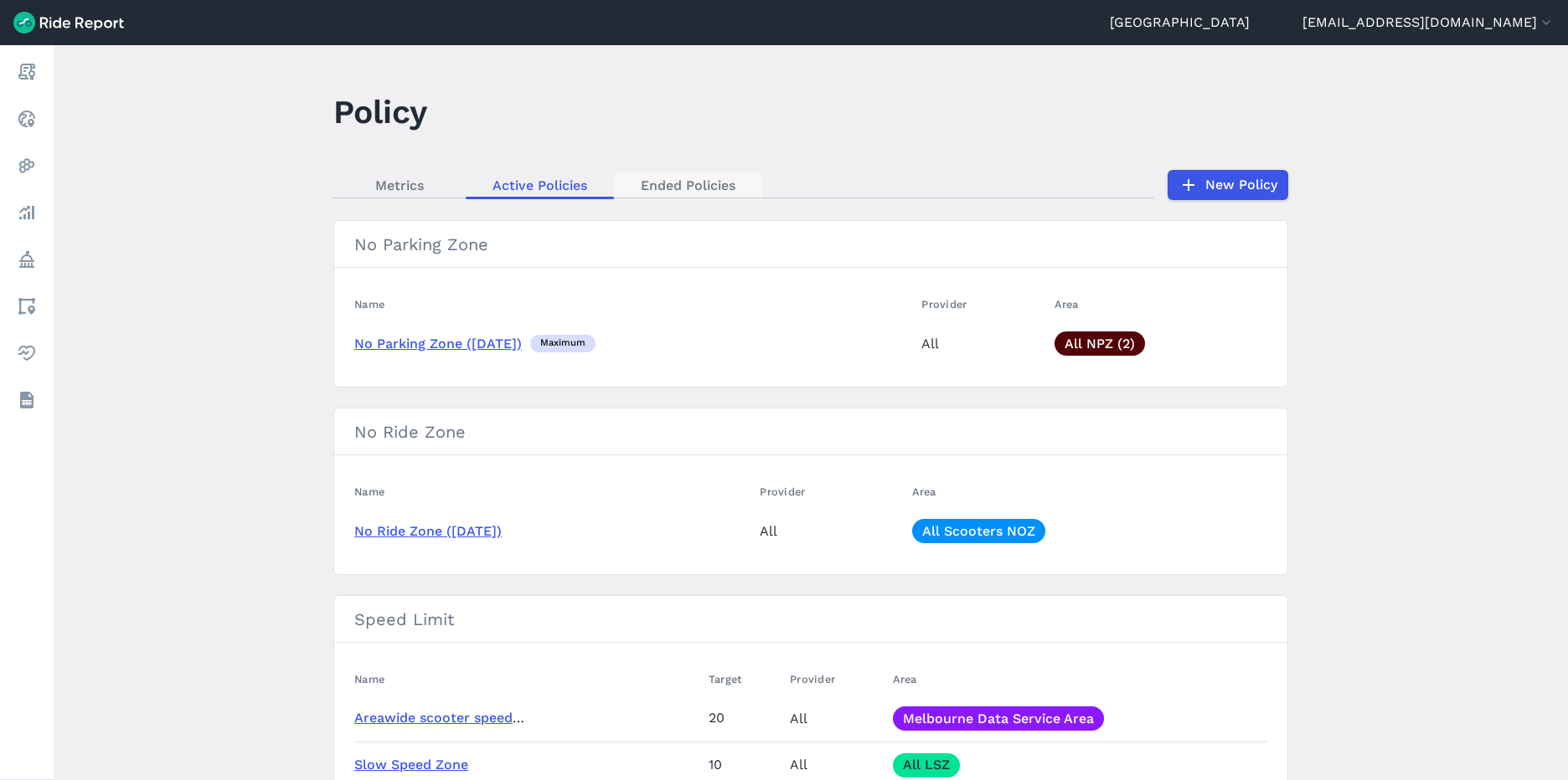
click at [669, 184] on link "Ended Policies" at bounding box center [688, 185] width 148 height 26
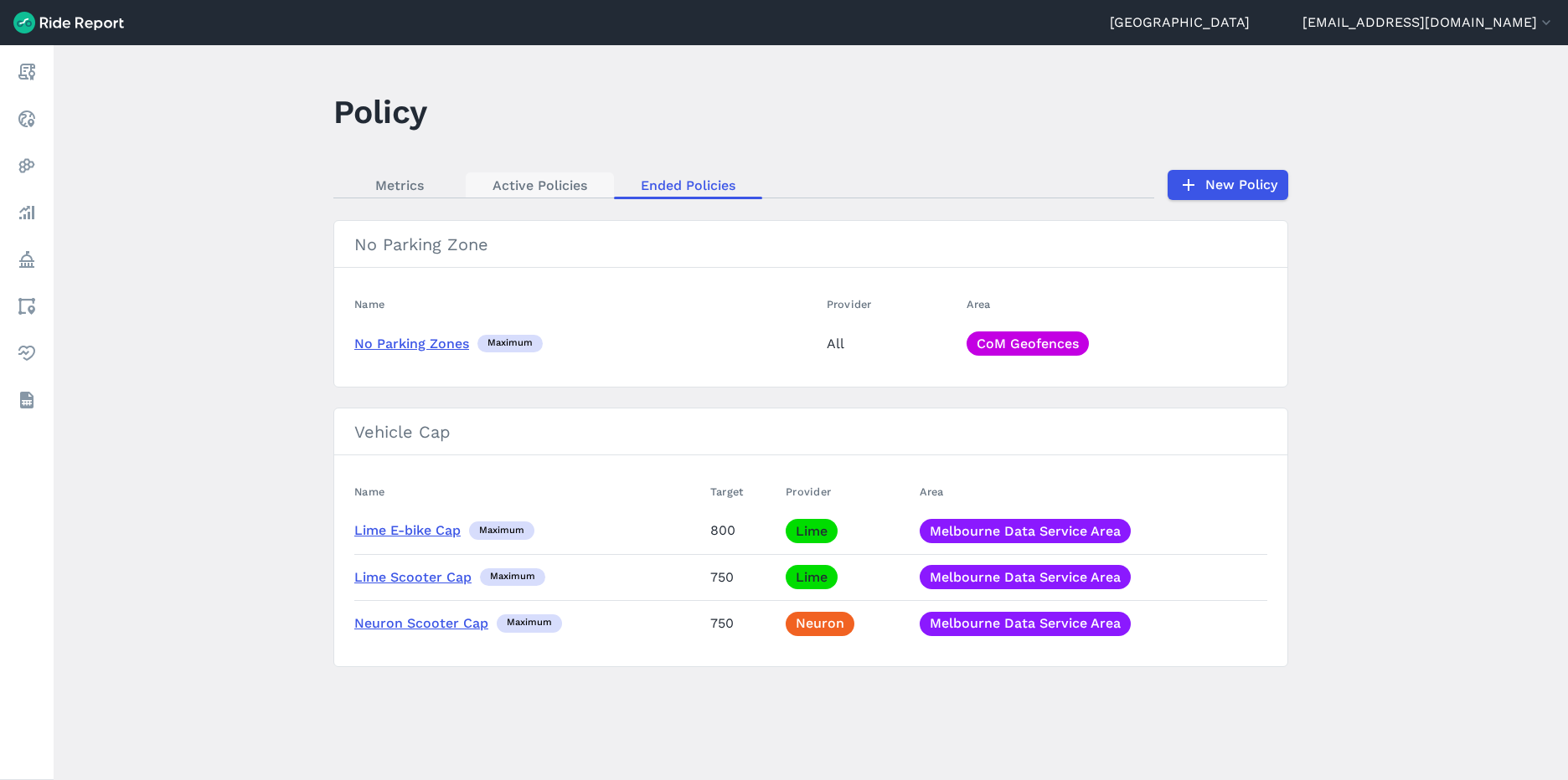
click at [585, 190] on link "Active Policies" at bounding box center [540, 185] width 148 height 26
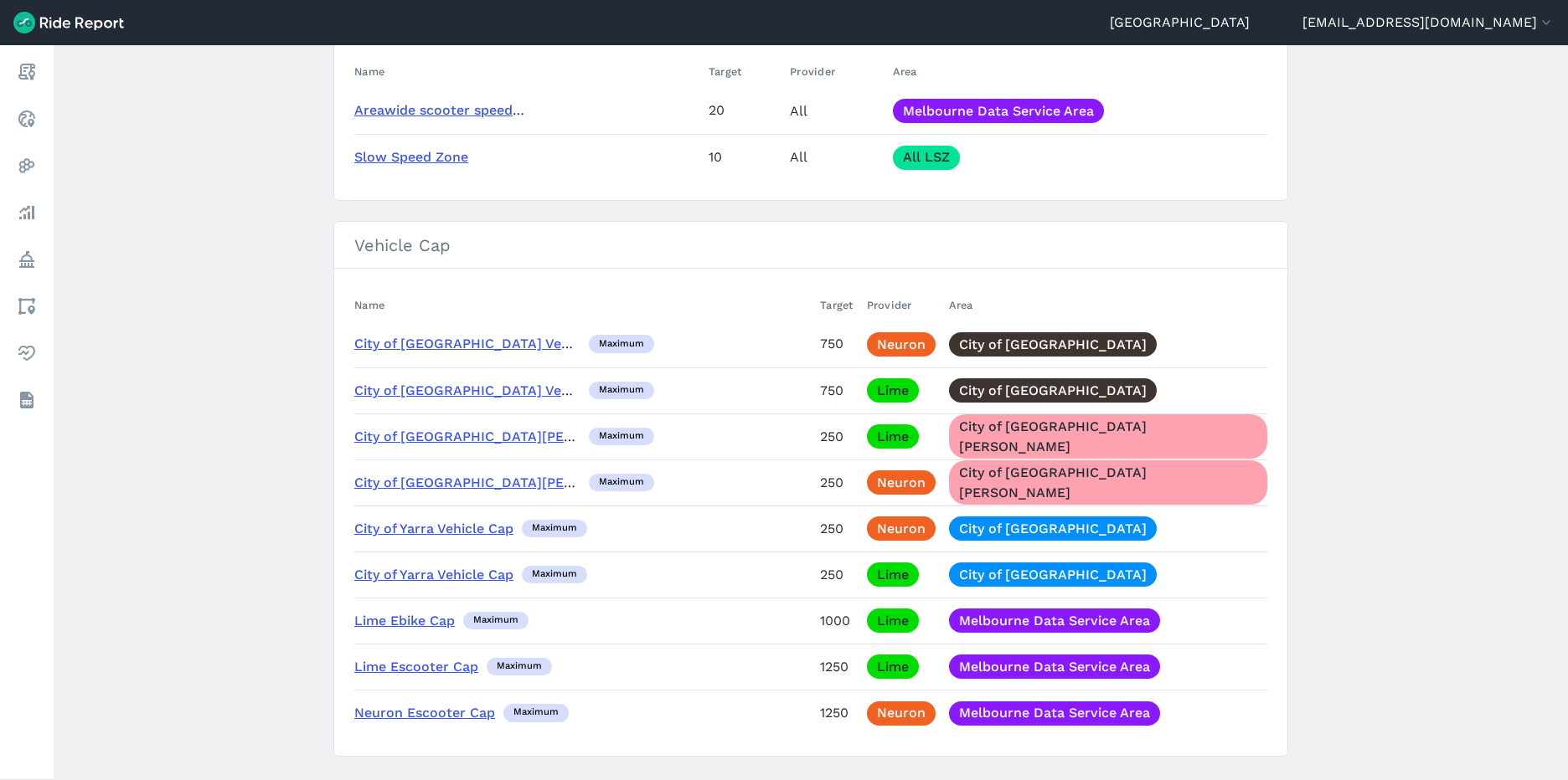
scroll to position [608, 0]
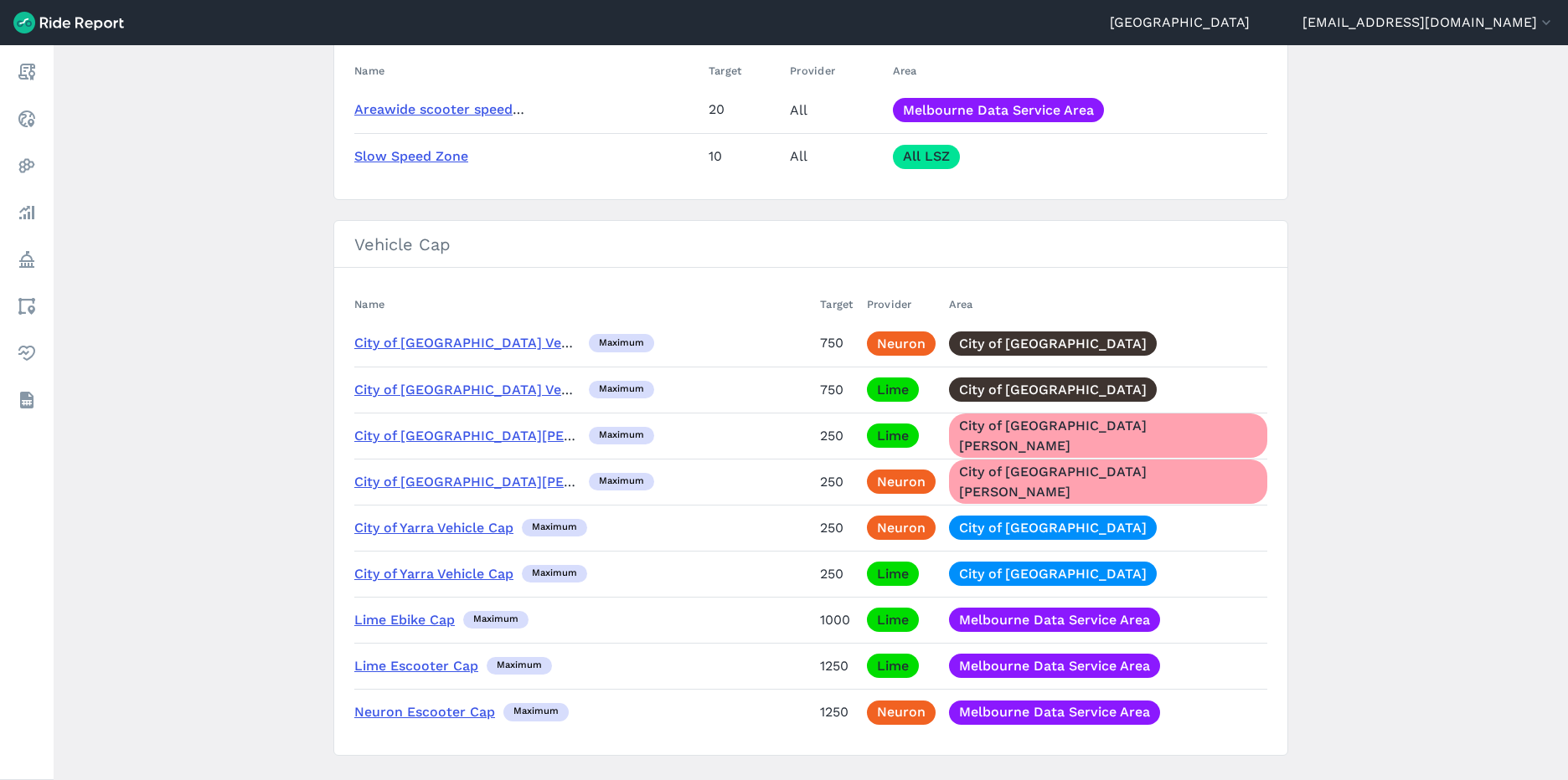
click at [440, 480] on link "City of [GEOGRAPHIC_DATA][PERSON_NAME] Vehicle Cap" at bounding box center [544, 481] width 378 height 16
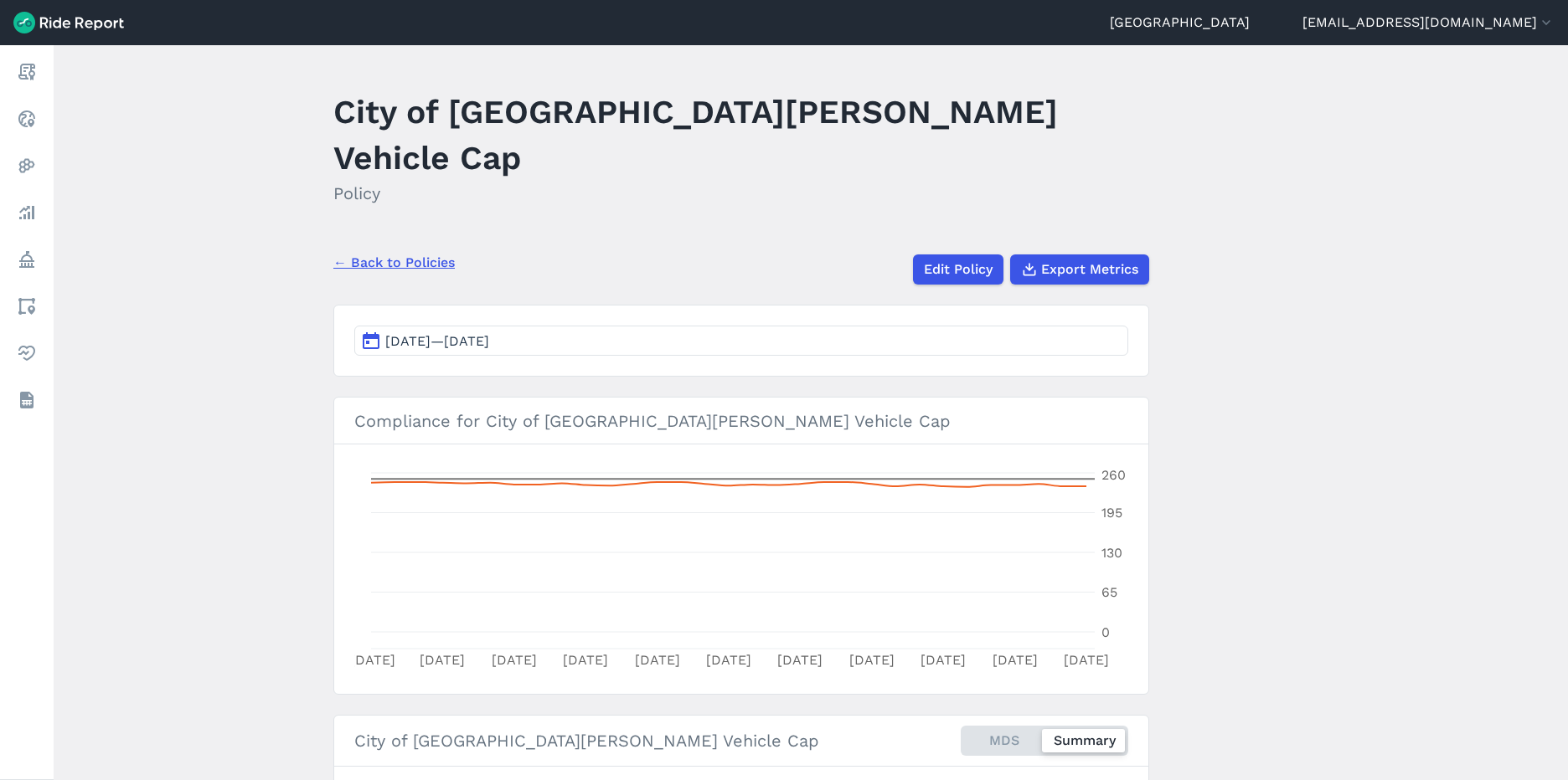
click at [489, 333] on span "[DATE]—[DATE]" at bounding box center [438, 341] width 104 height 16
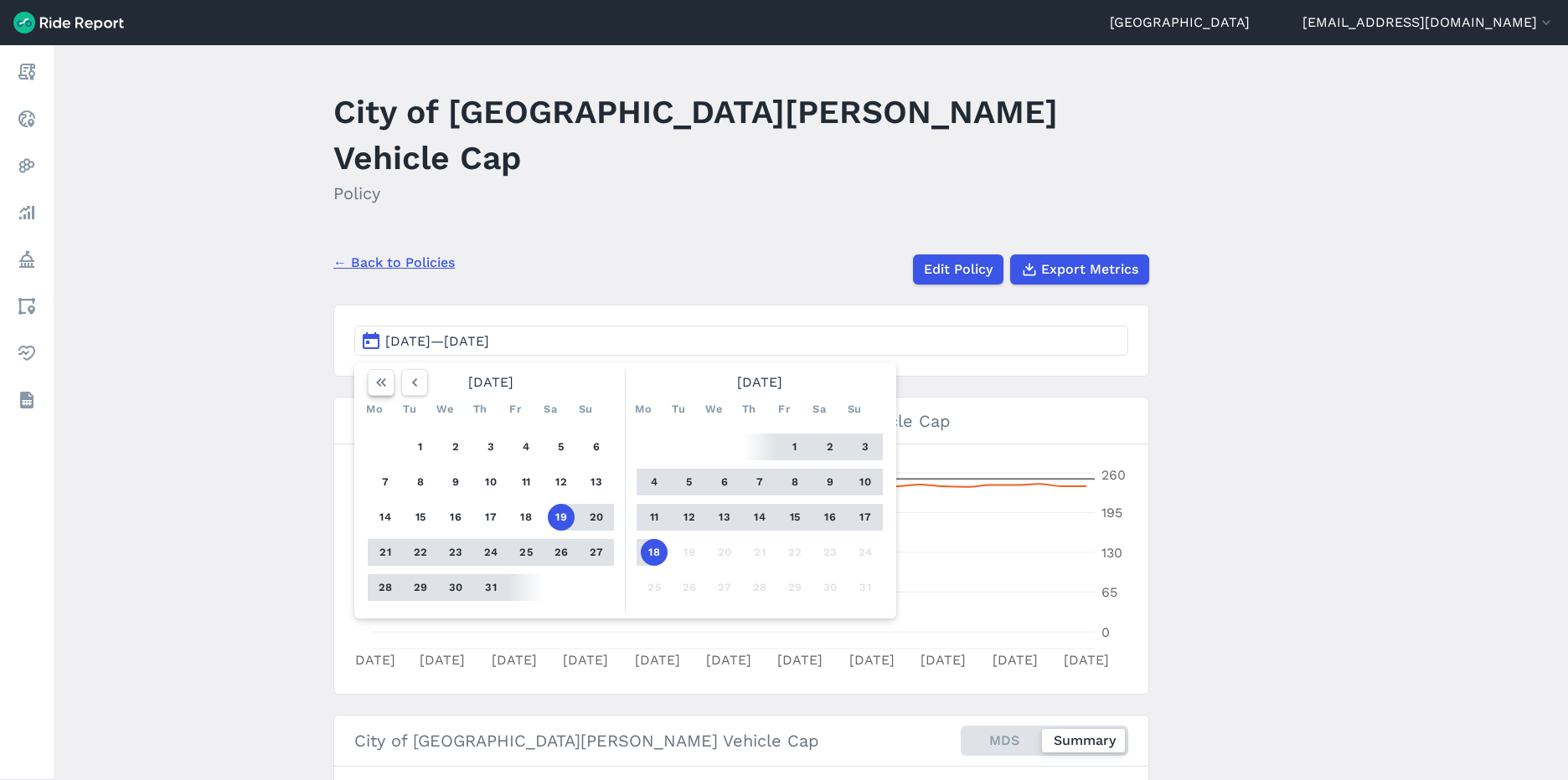
click at [375, 374] on icon "button" at bounding box center [381, 383] width 16 height 16
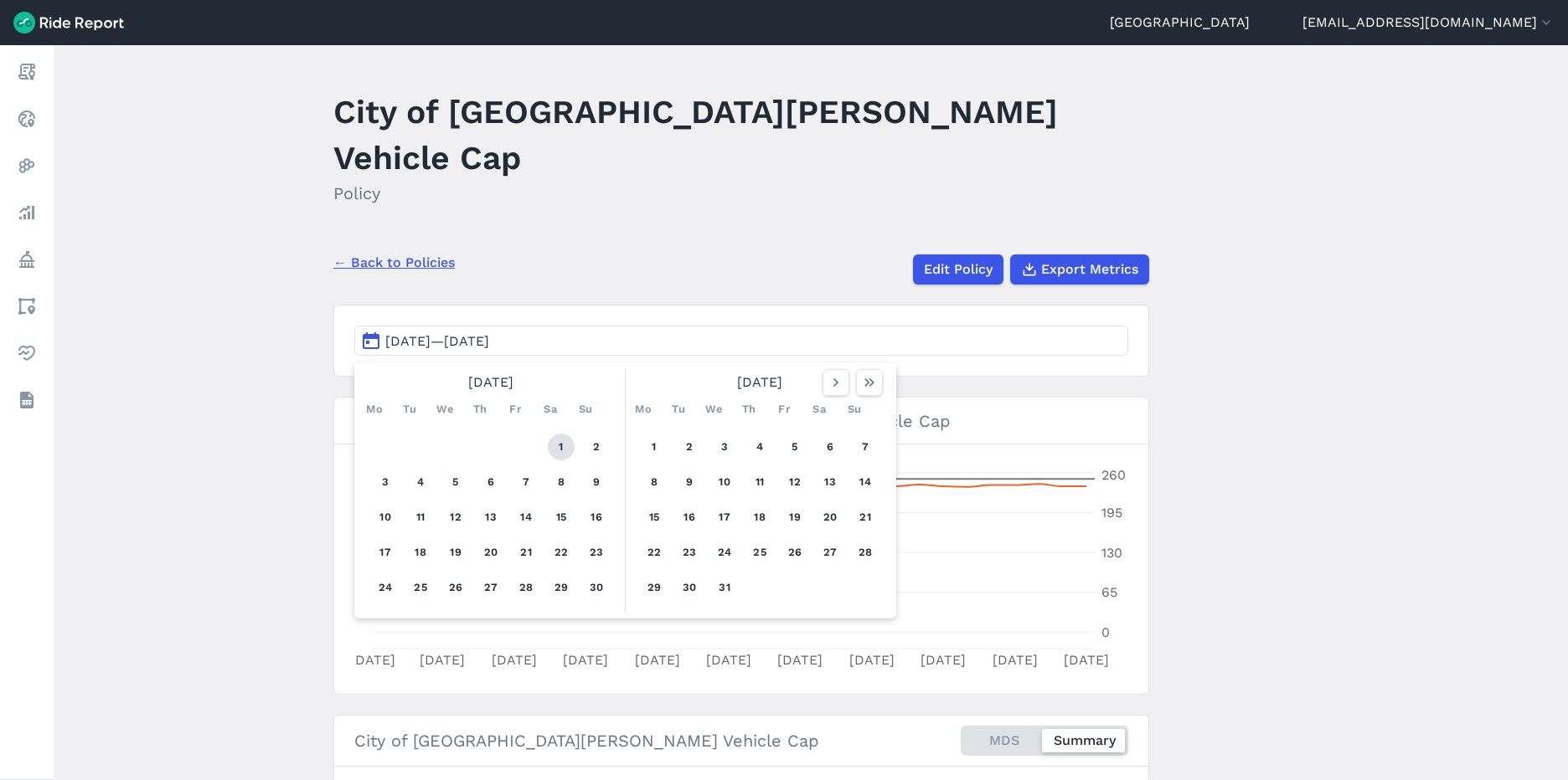
click at [567, 434] on button "1" at bounding box center [561, 447] width 26 height 26
click at [874, 374] on icon "button" at bounding box center [869, 383] width 16 height 16
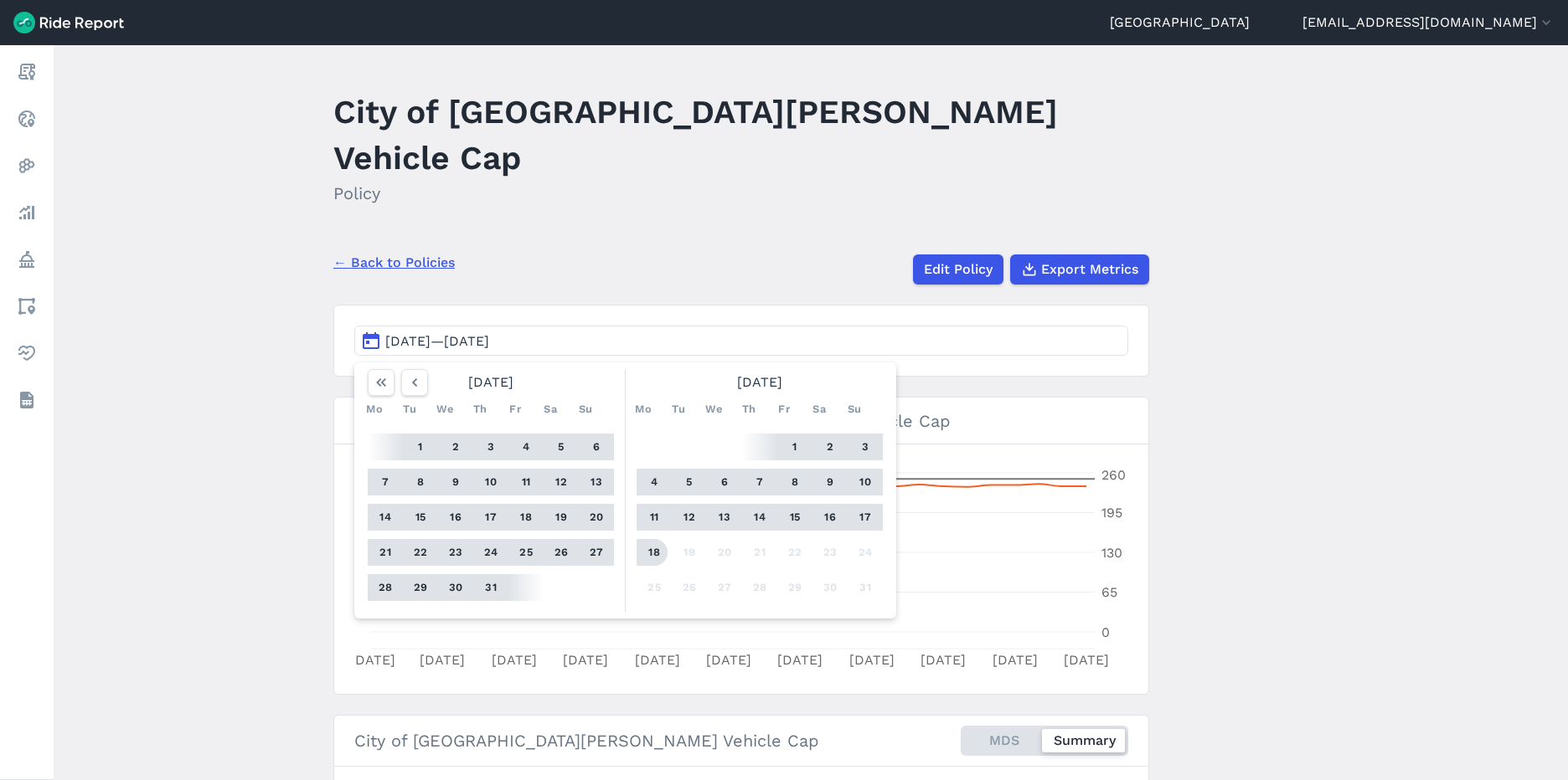
click at [652, 539] on button "18" at bounding box center [653, 552] width 26 height 26
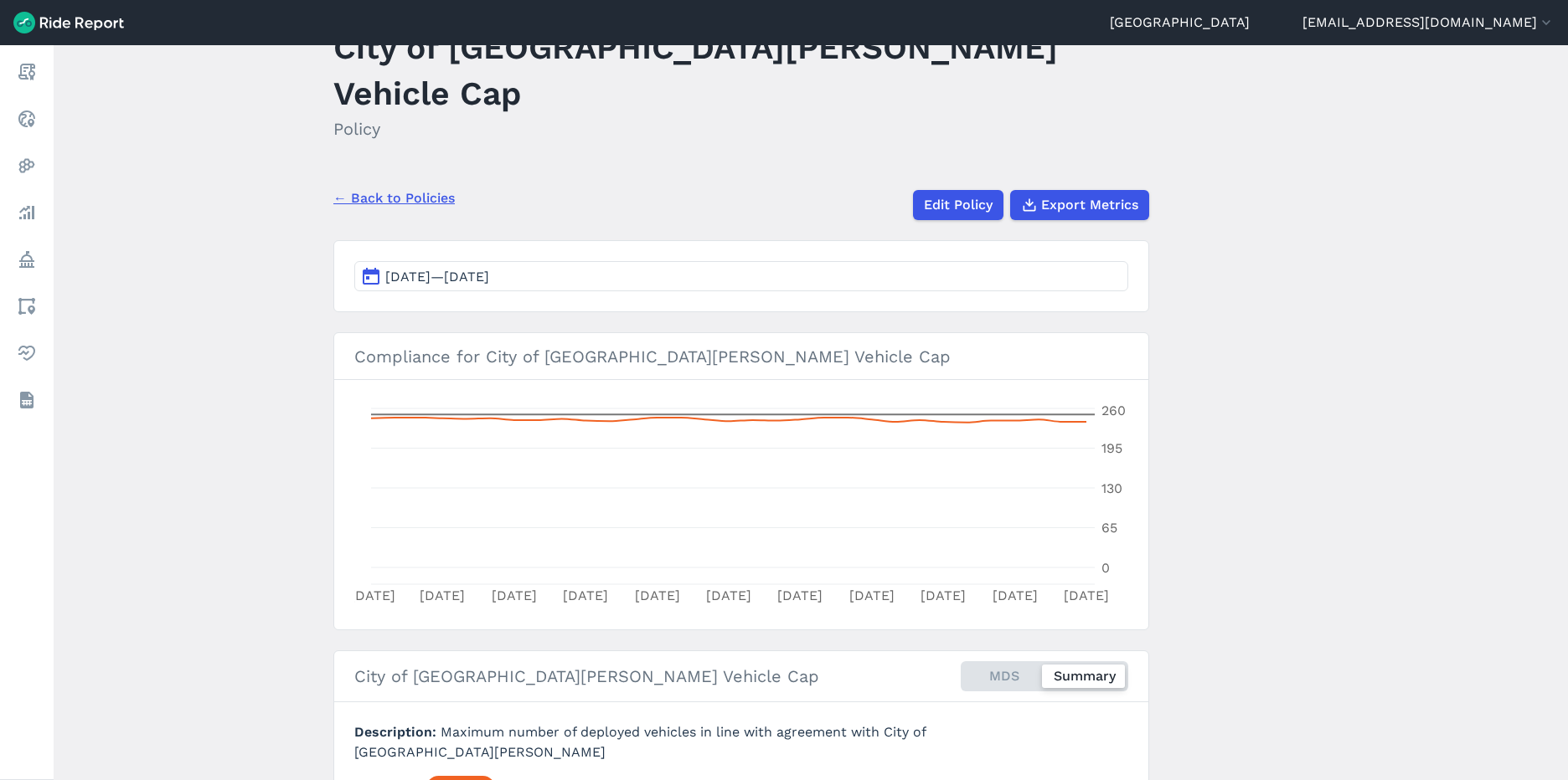
scroll to position [44, 0]
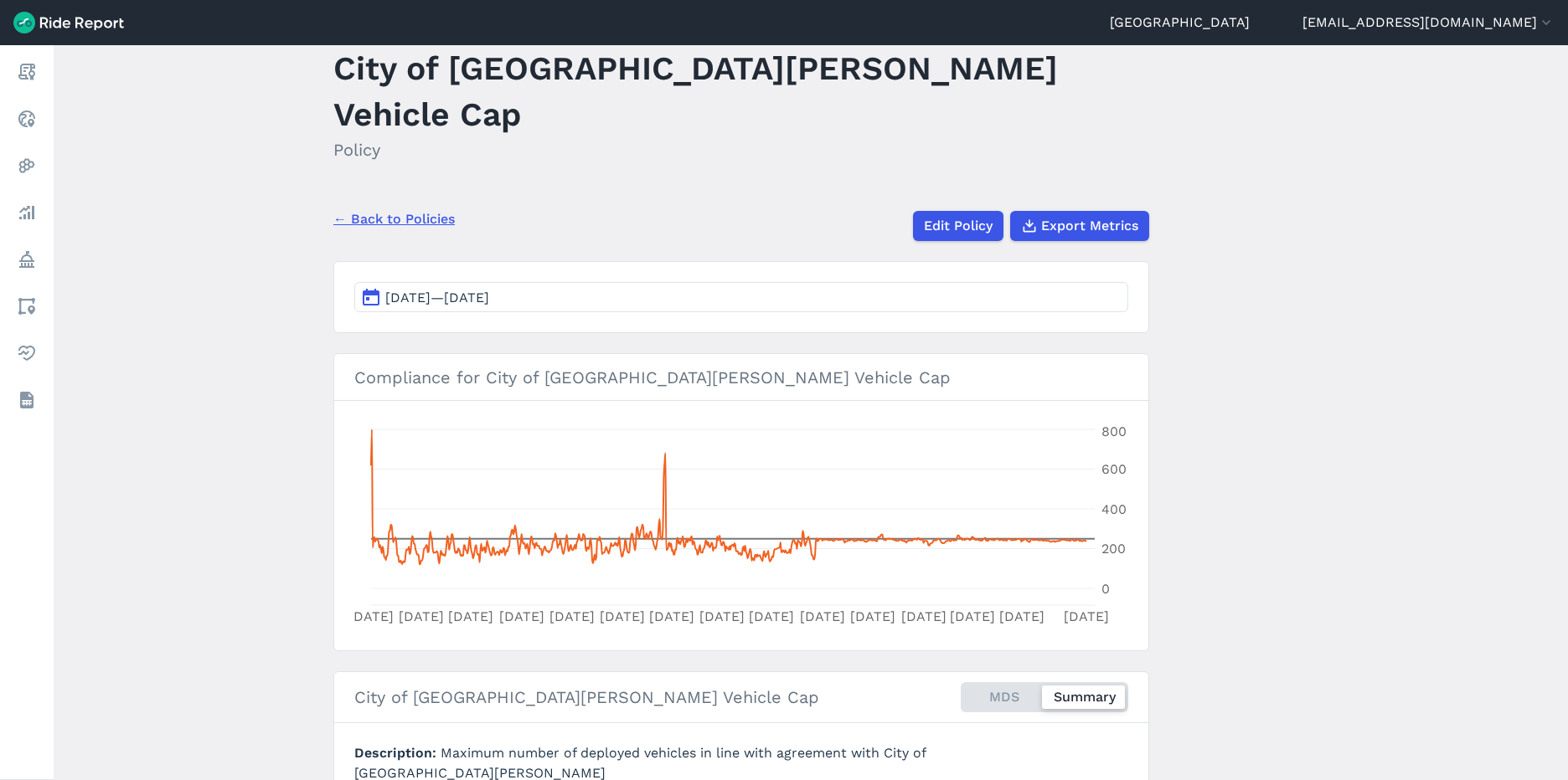
click at [586, 282] on button "[DATE]—[DATE]" at bounding box center [741, 297] width 774 height 30
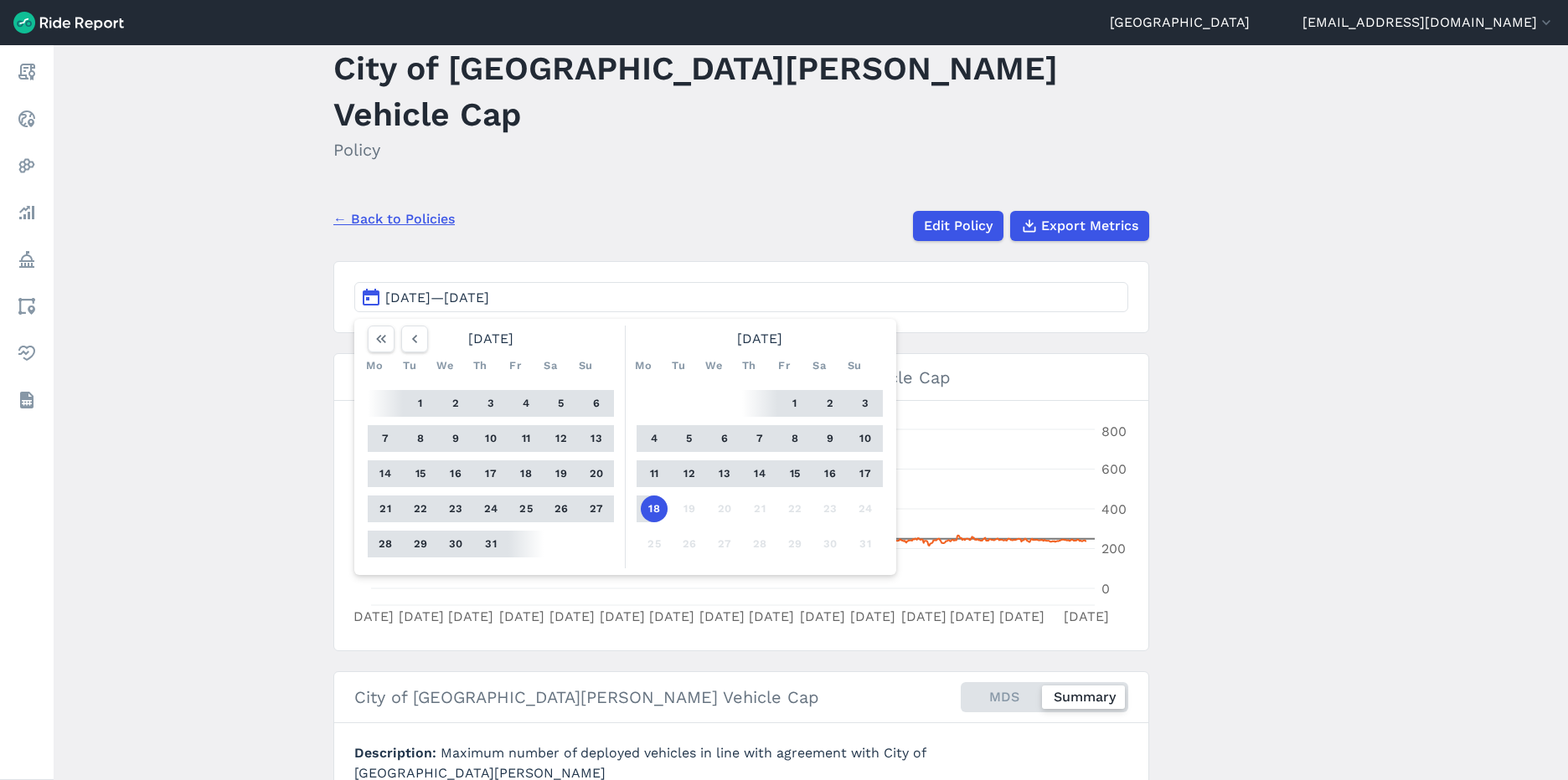
click at [632, 197] on div "← Back to Policies Edit Policy Export Metrics" at bounding box center [741, 219] width 816 height 44
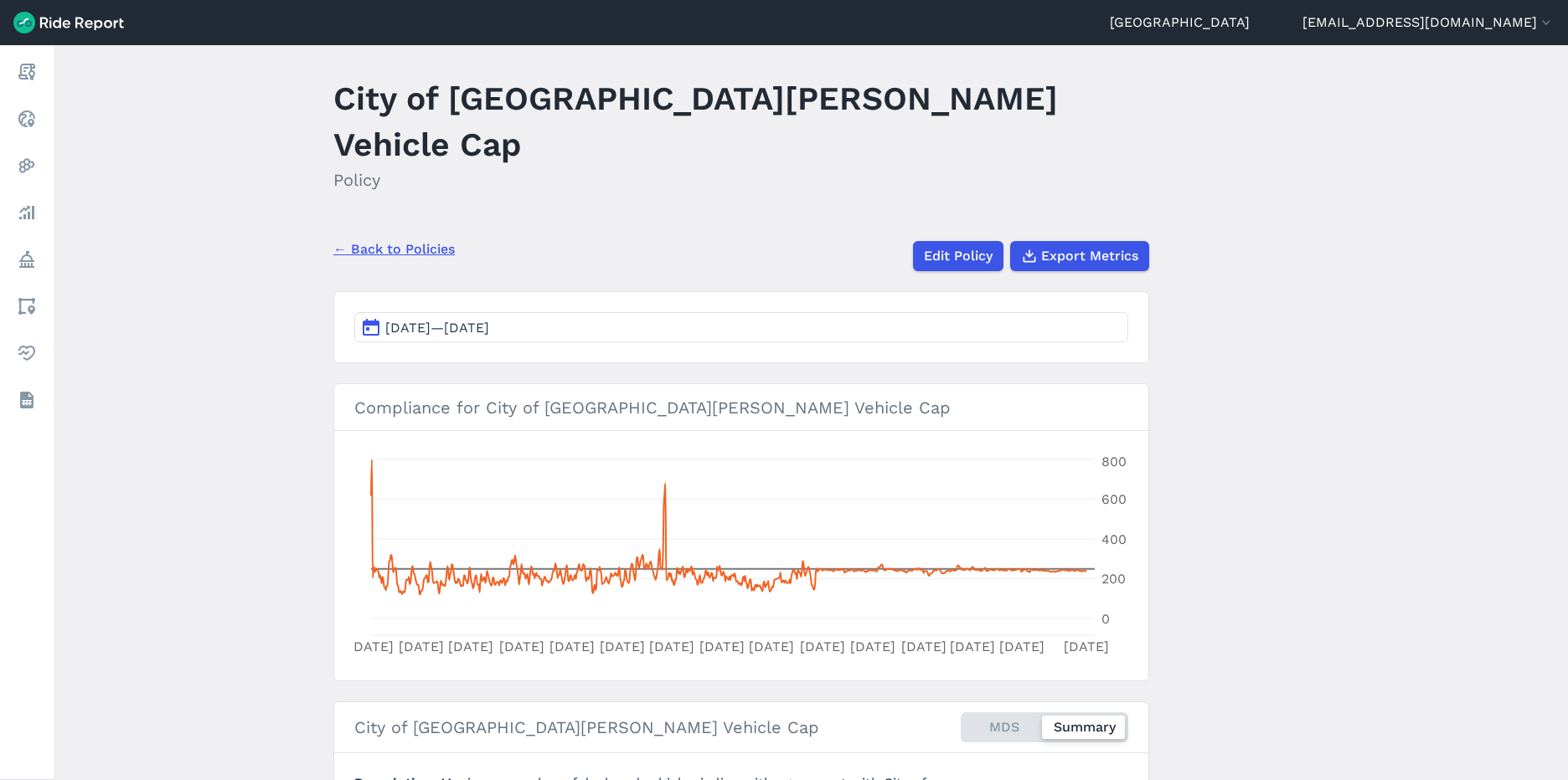
scroll to position [0, 0]
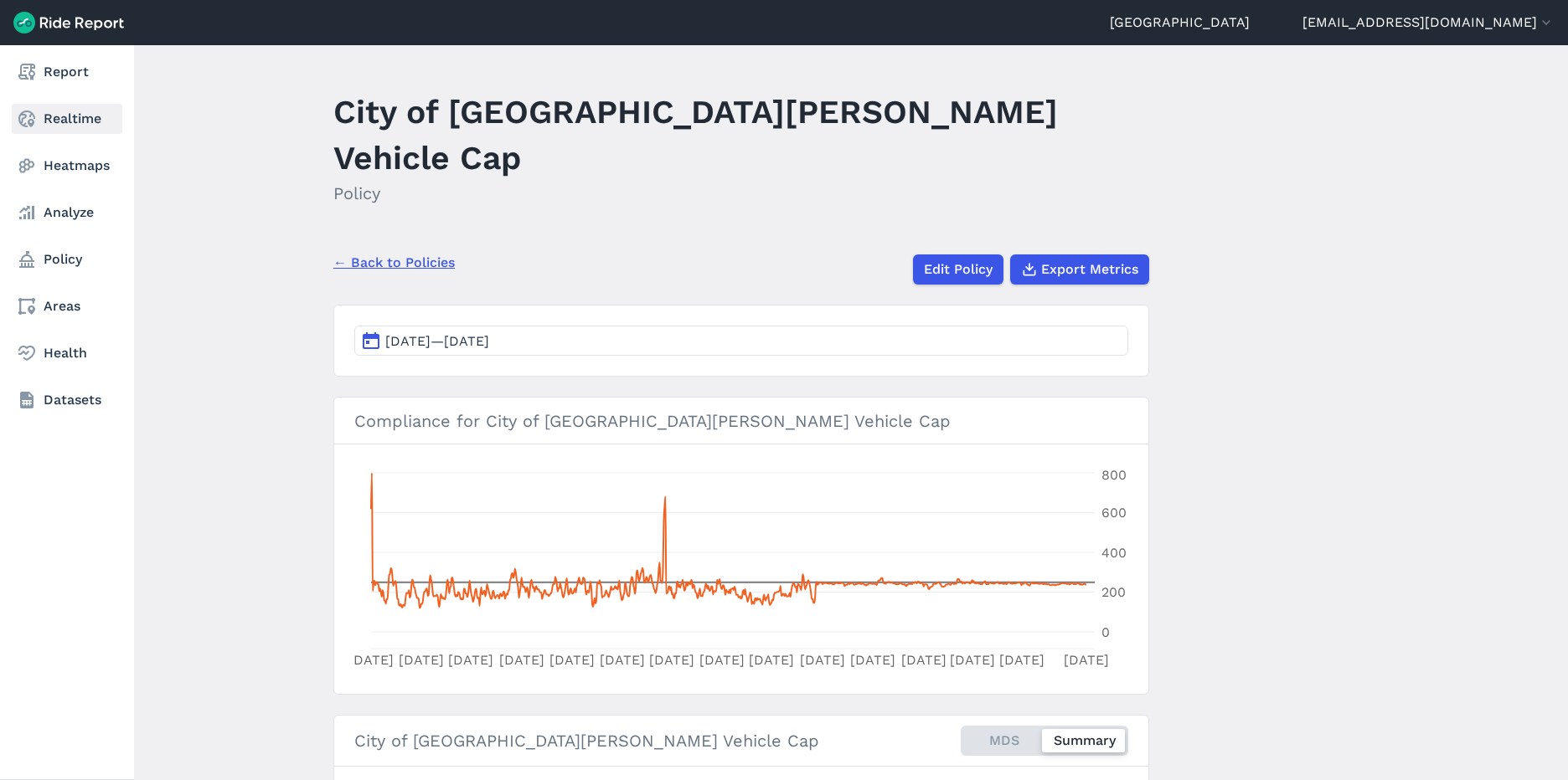
click at [48, 126] on link "Realtime" at bounding box center [67, 119] width 111 height 30
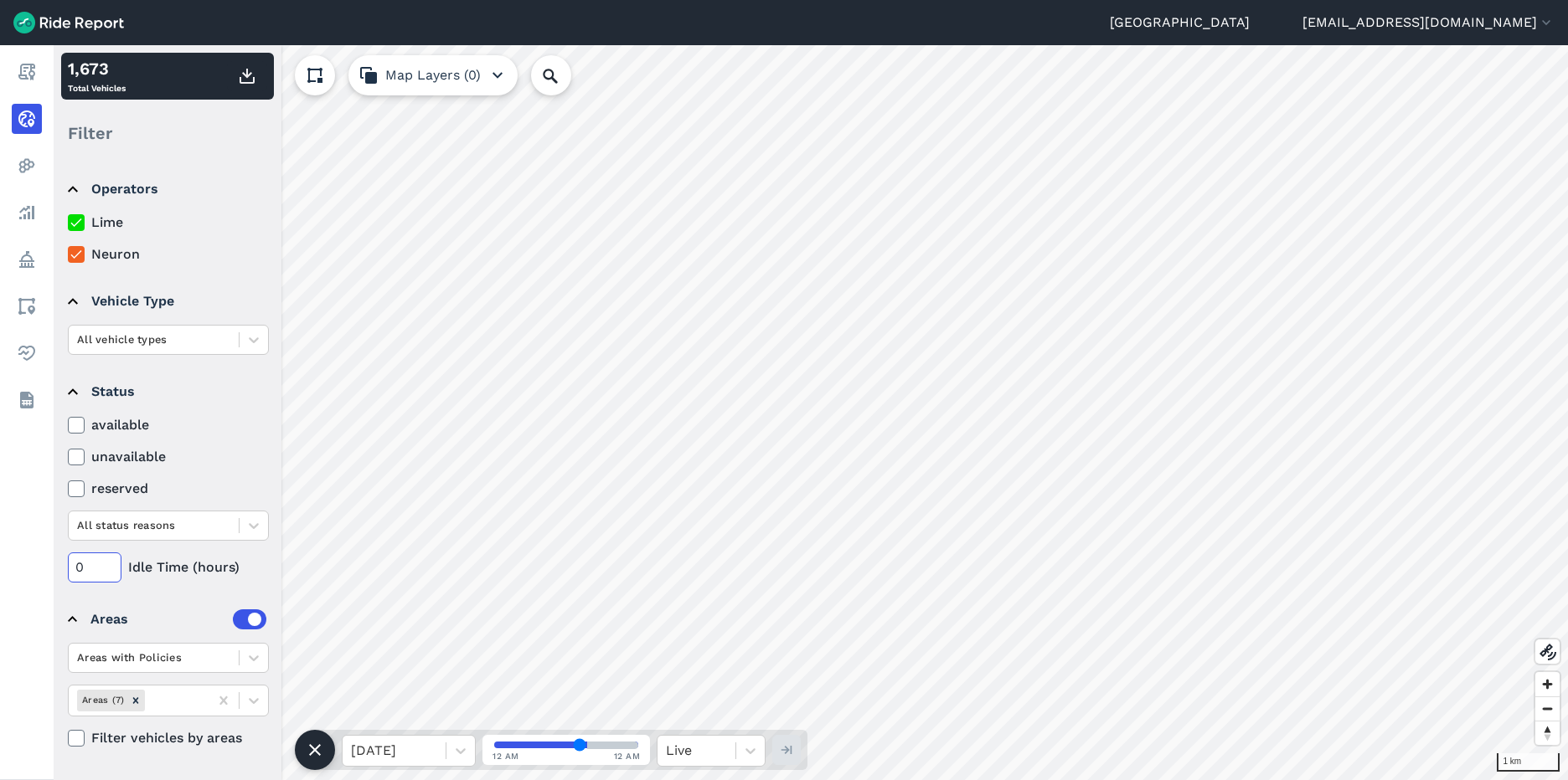
click at [99, 568] on input "0" at bounding box center [94, 567] width 54 height 30
drag, startPoint x: 99, startPoint y: 568, endPoint x: 58, endPoint y: 562, distance: 41.4
click at [58, 562] on div "Operators Lime Neuron Vehicle Type All vehicle types Status available unavailab…" at bounding box center [167, 469] width 228 height 620
click at [99, 564] on input "96" at bounding box center [94, 567] width 54 height 30
drag, startPoint x: 99, startPoint y: 564, endPoint x: -2, endPoint y: 560, distance: 101.1
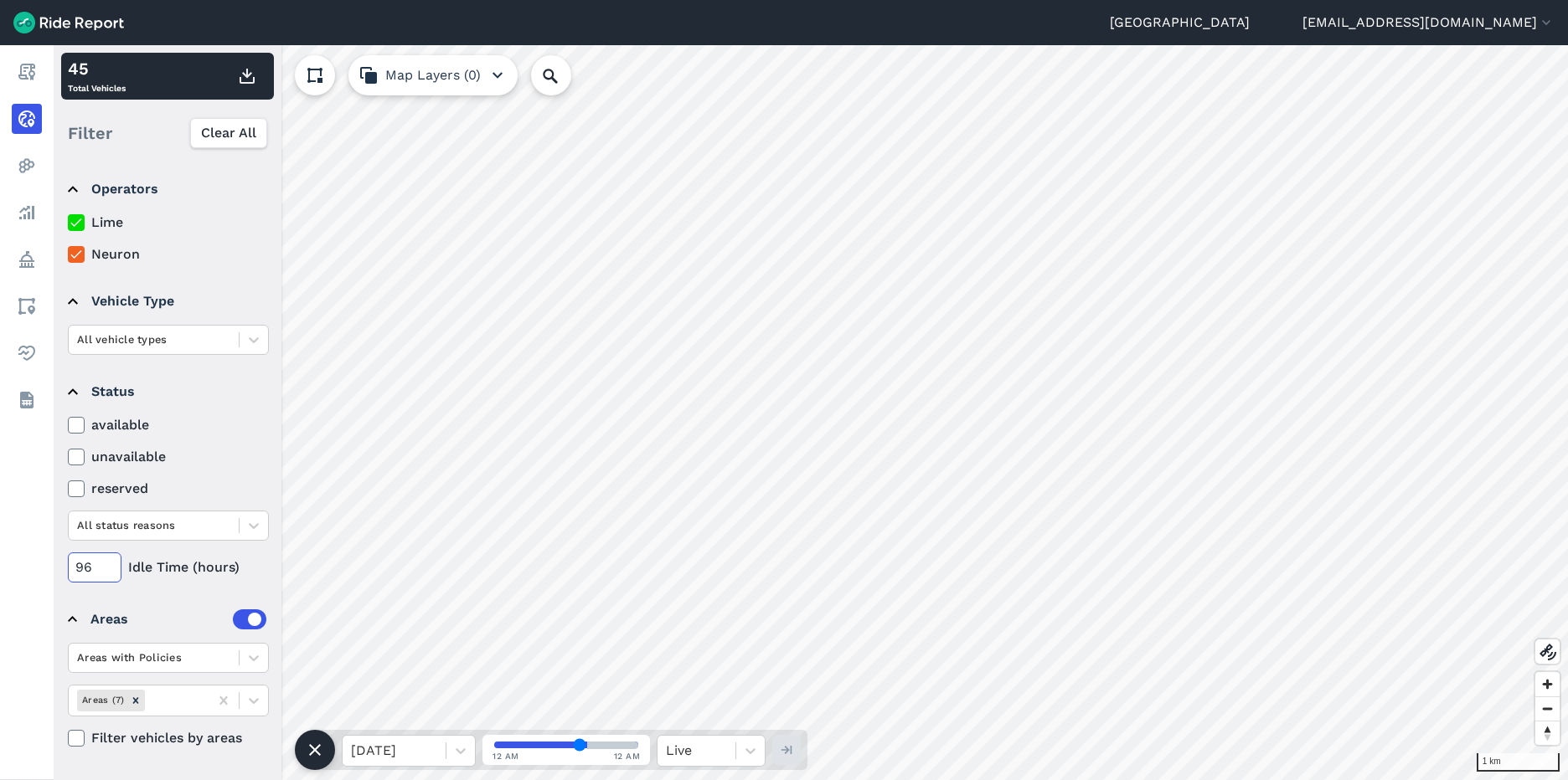
click at [0, 560] on html "[GEOGRAPHIC_DATA] [EMAIL_ADDRESS][DOMAIN_NAME] Settings Terms Sign Out Report R…" at bounding box center [784, 390] width 1568 height 780
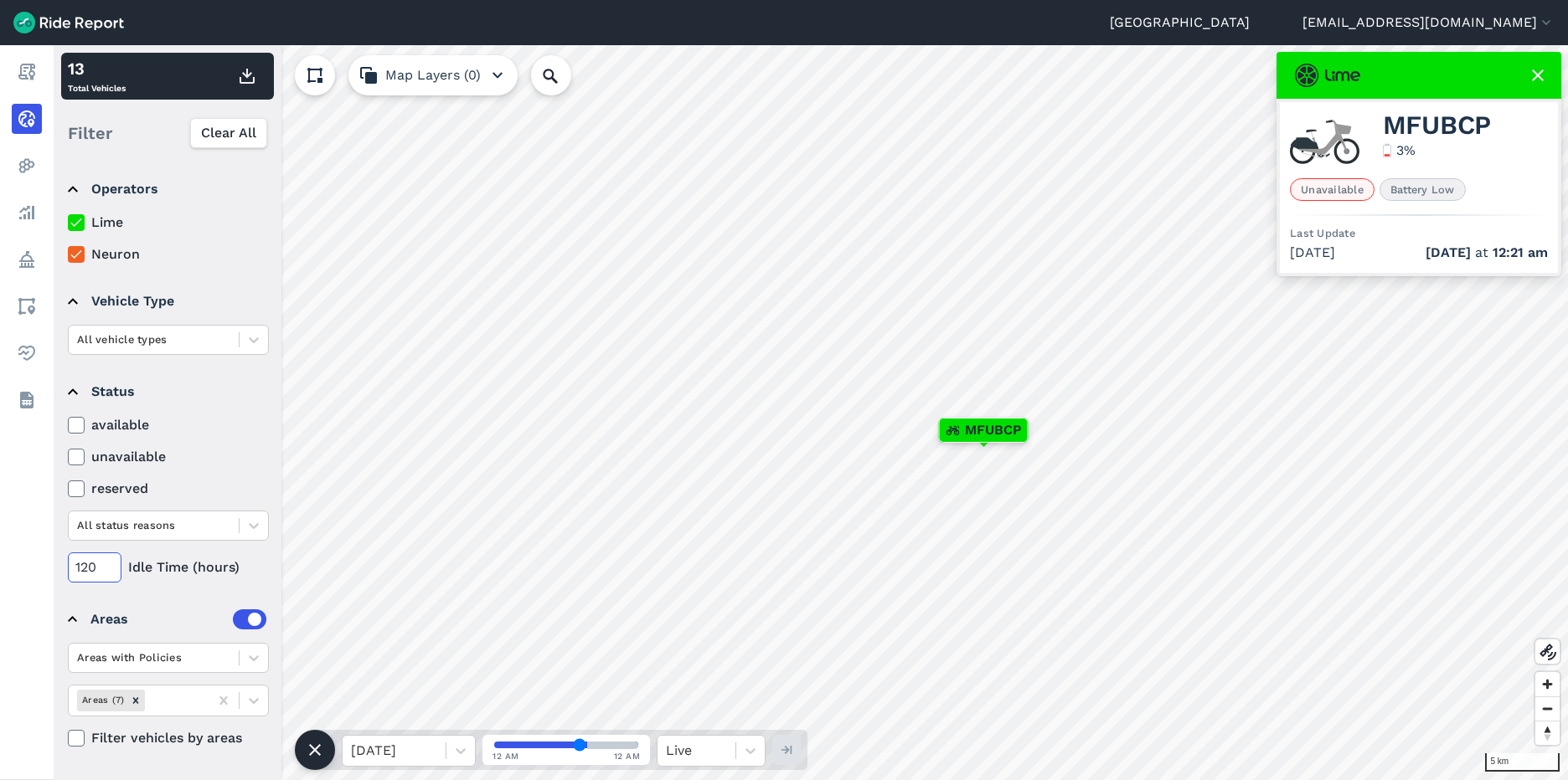
drag, startPoint x: 102, startPoint y: 568, endPoint x: 60, endPoint y: 568, distance: 42.0
click at [60, 568] on div "Operators Lime Neuron Vehicle Type All vehicle types Status available unavailab…" at bounding box center [167, 469] width 228 height 620
type input "0"
